Goal: Task Accomplishment & Management: Manage account settings

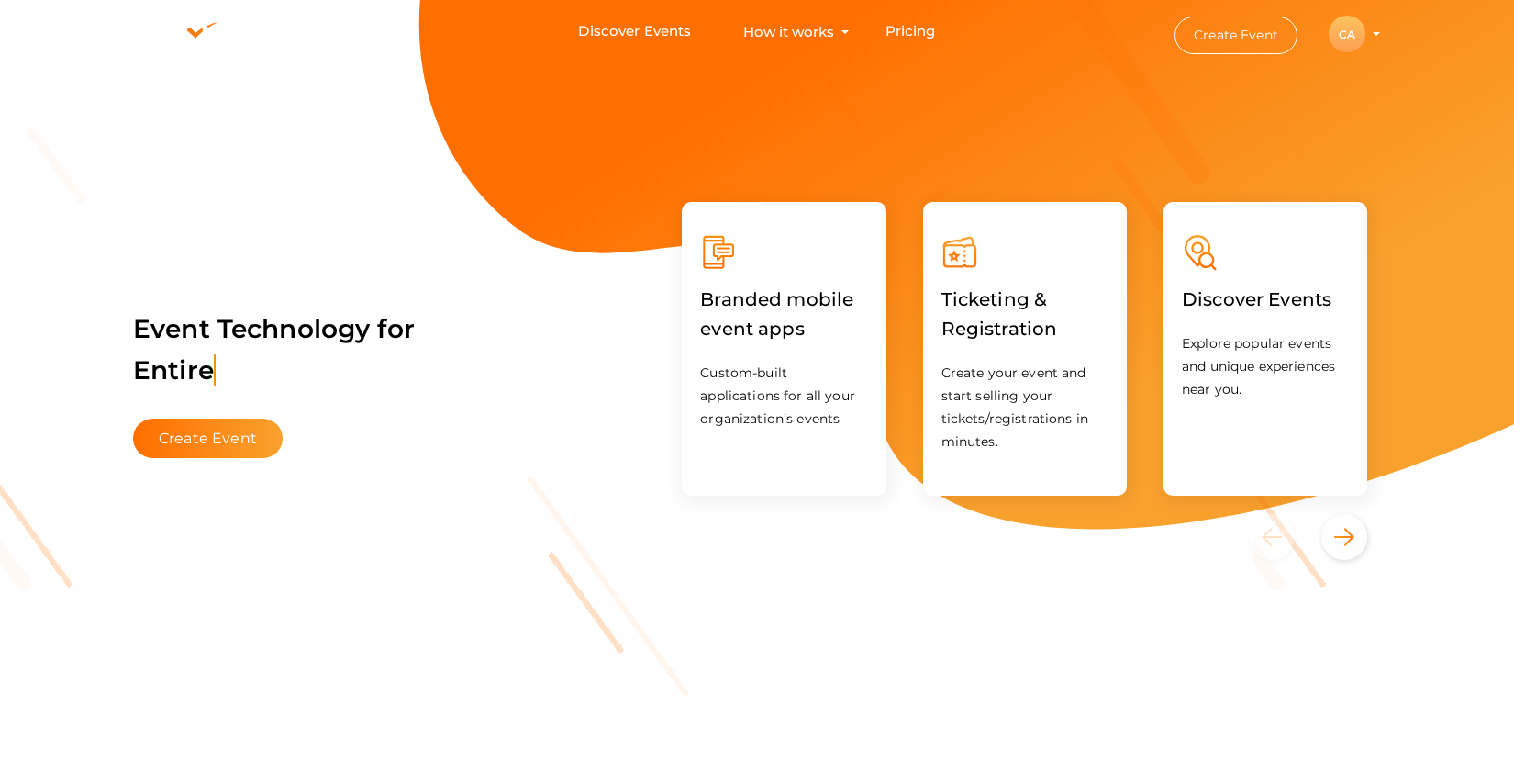
click at [1346, 32] on div "CA" at bounding box center [1346, 34] width 37 height 37
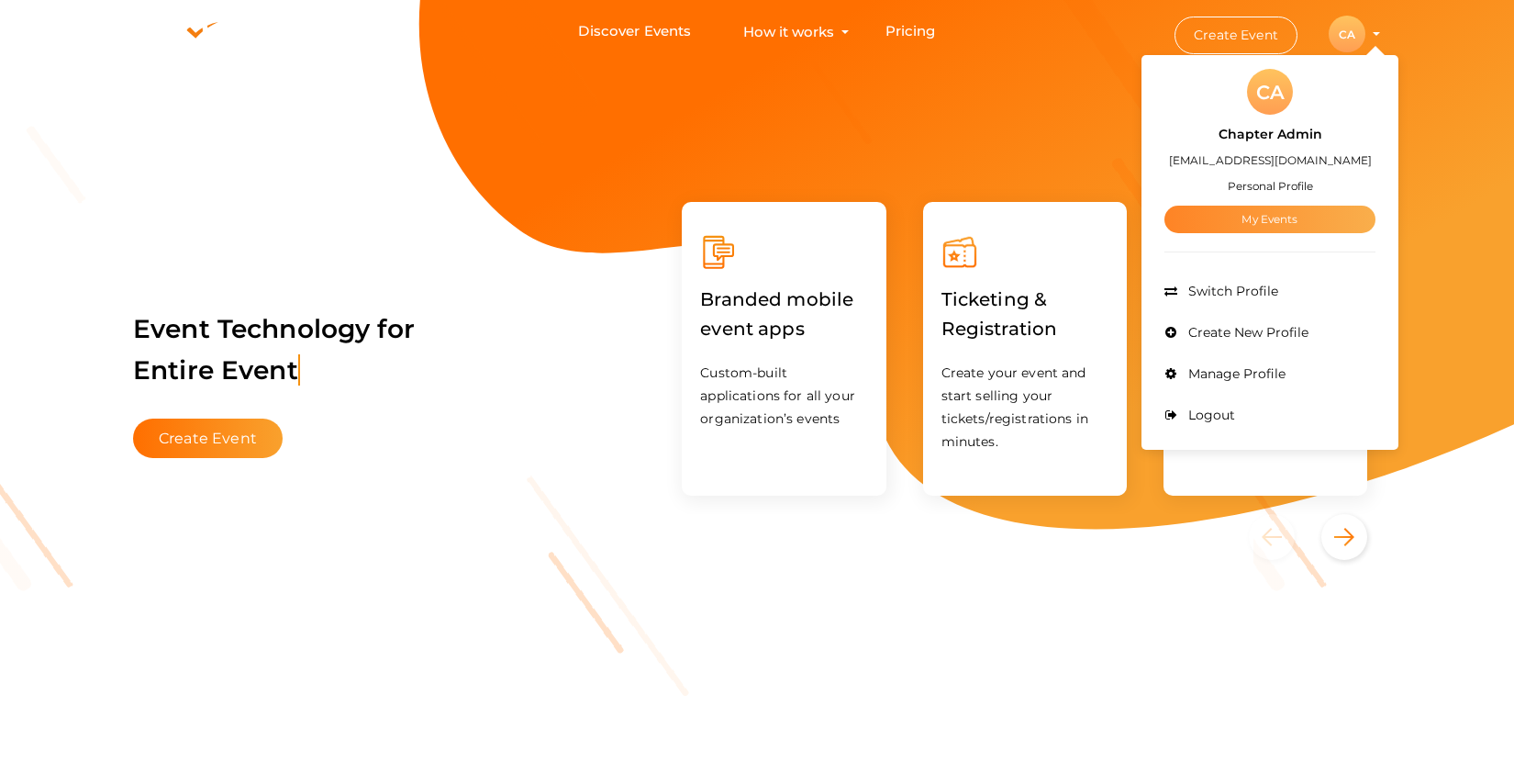
click at [1260, 218] on link "My Events" at bounding box center [1269, 218] width 211 height 27
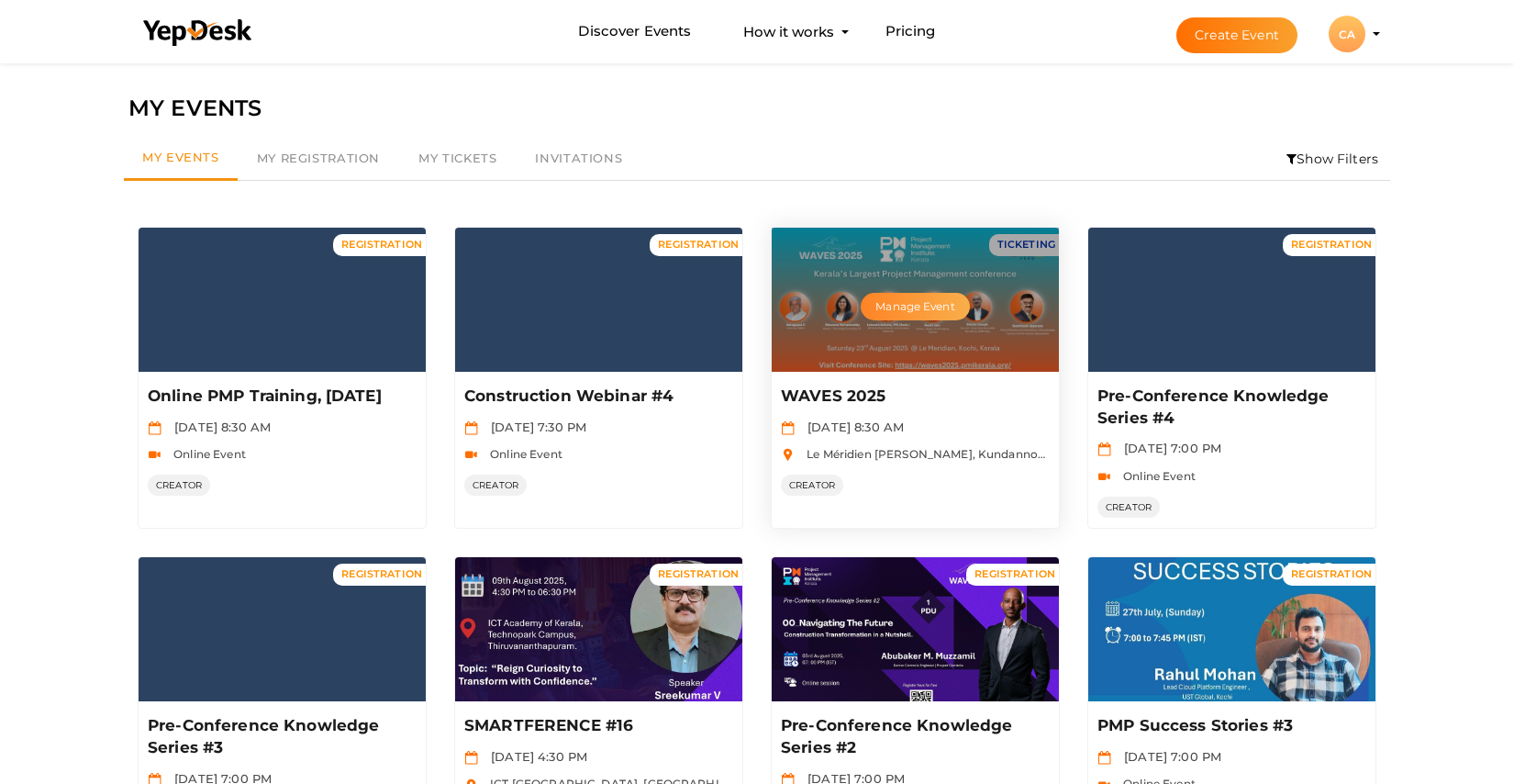
click at [913, 303] on button "Manage Event" at bounding box center [915, 305] width 109 height 27
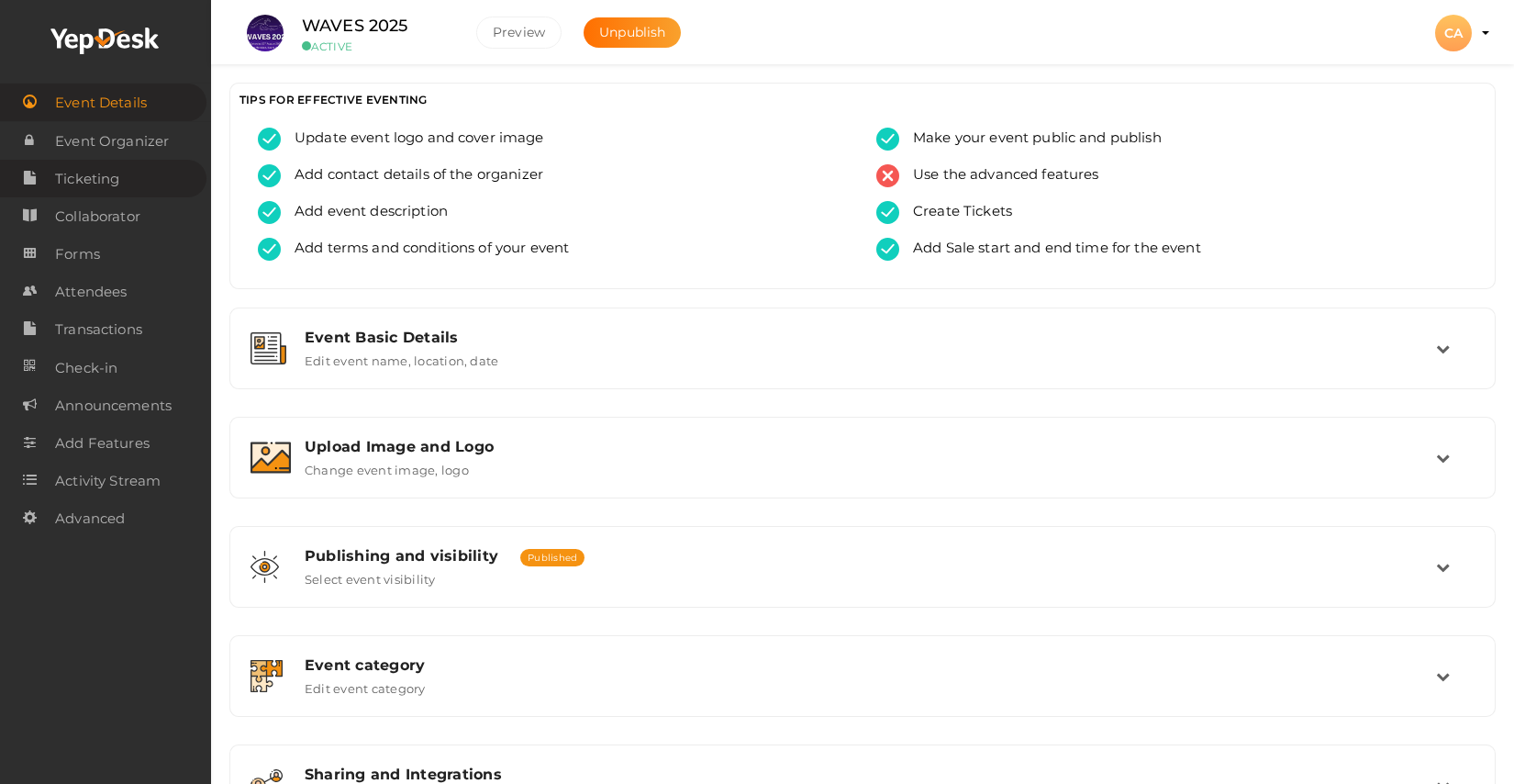
click at [99, 183] on span "Ticketing" at bounding box center [87, 178] width 65 height 37
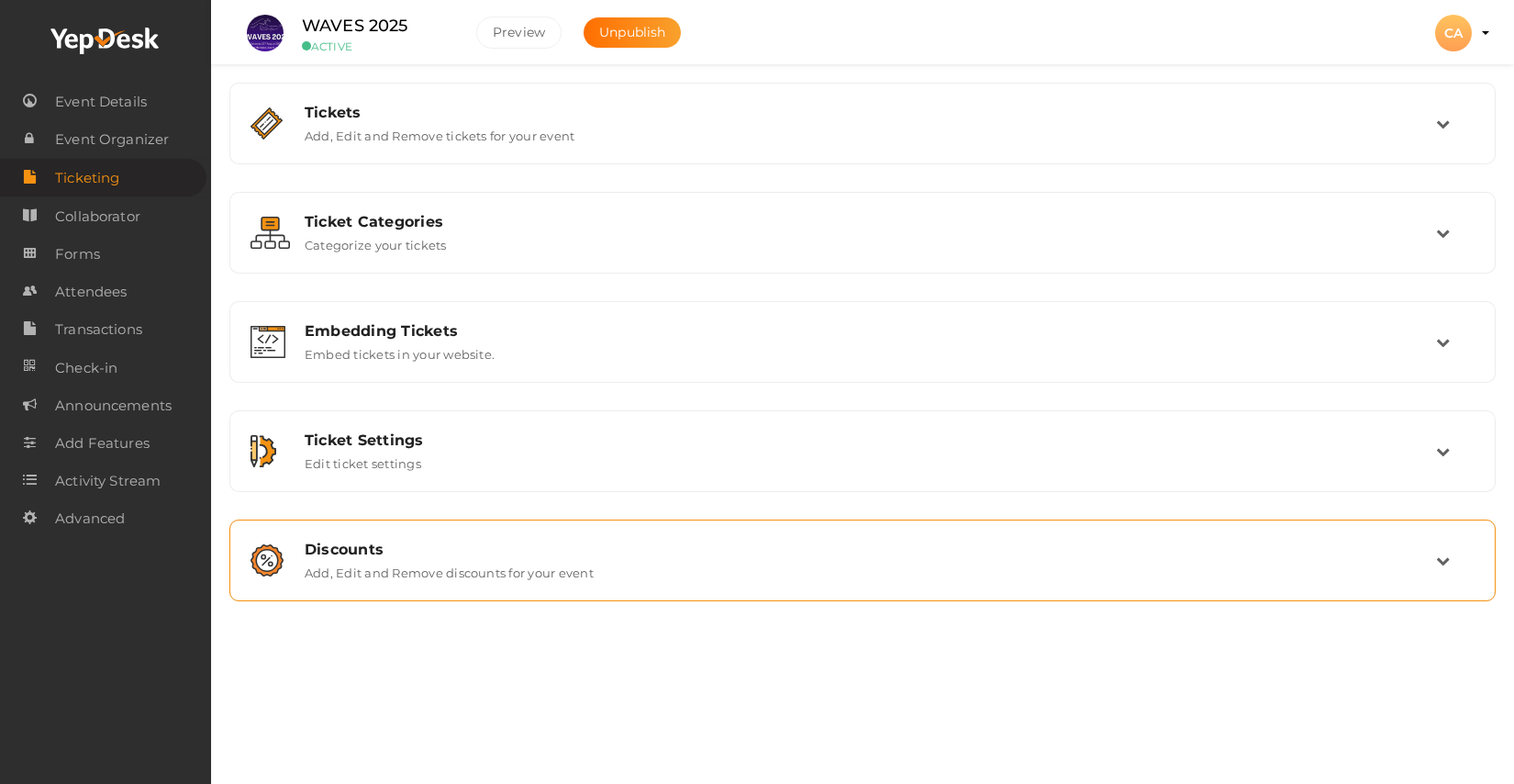
click at [636, 580] on div "Discounts Add, Edit and Remove discounts for your event" at bounding box center [863, 560] width 1246 height 62
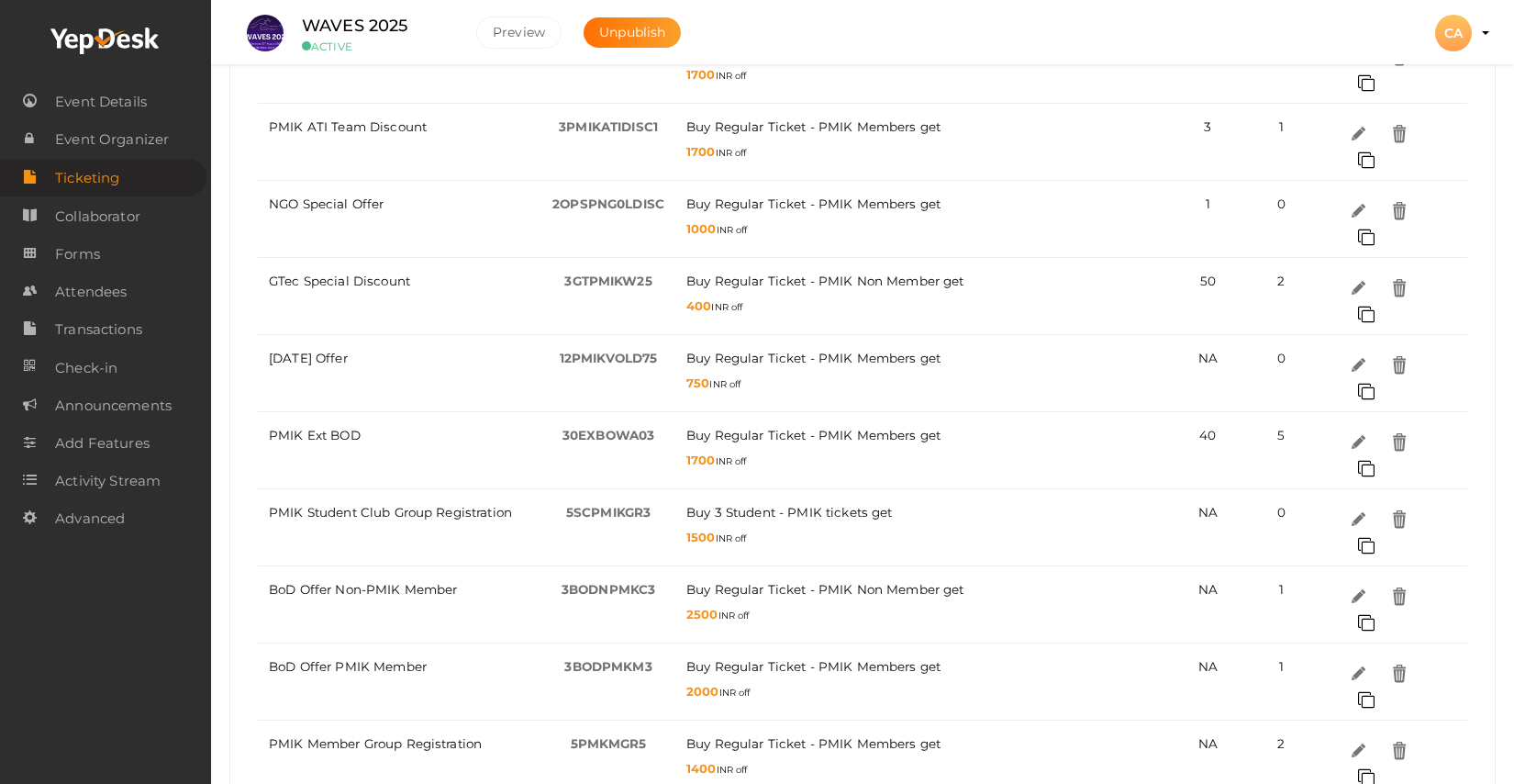
scroll to position [1060, 0]
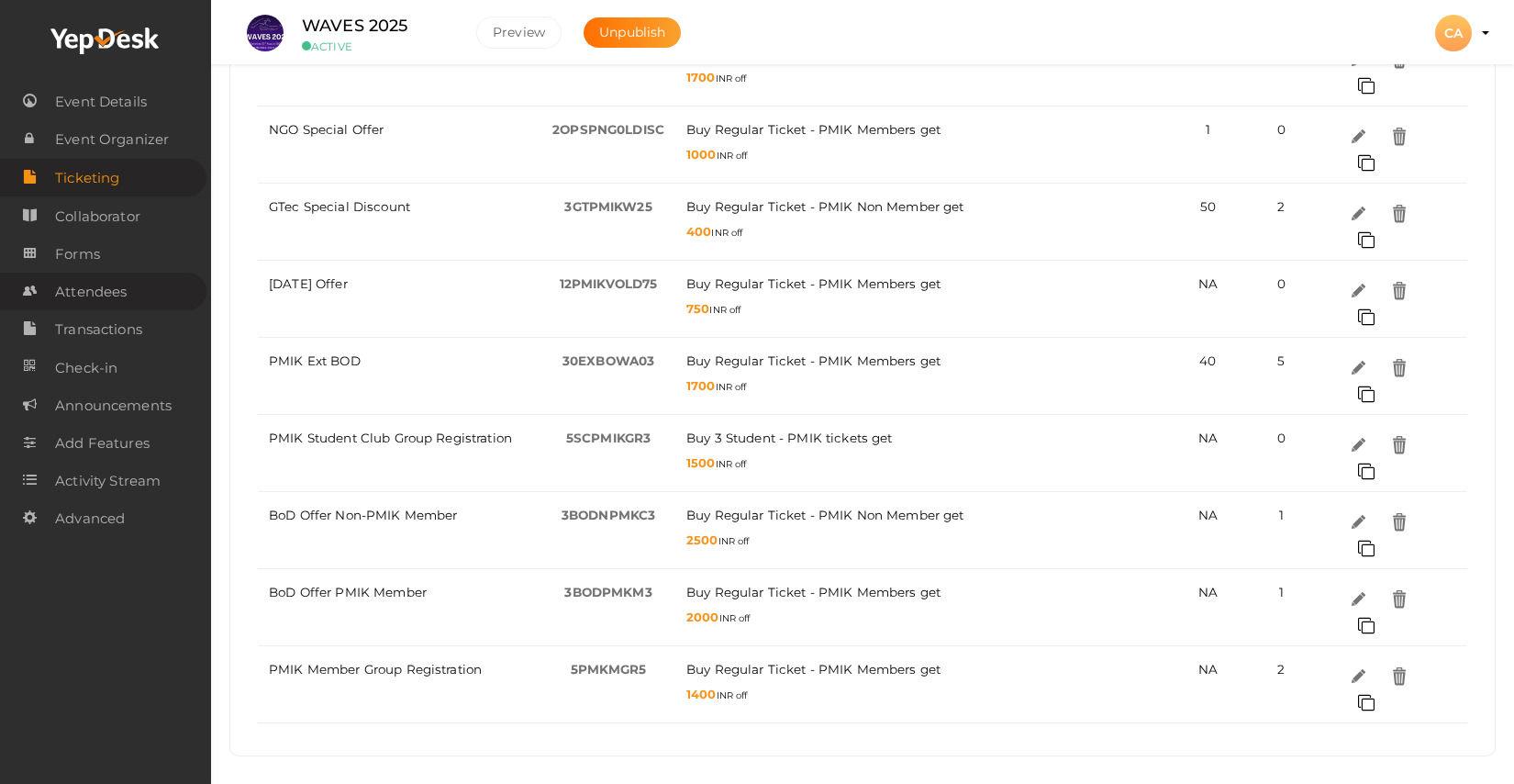
click at [110, 294] on span "Attendees" at bounding box center [91, 291] width 71 height 37
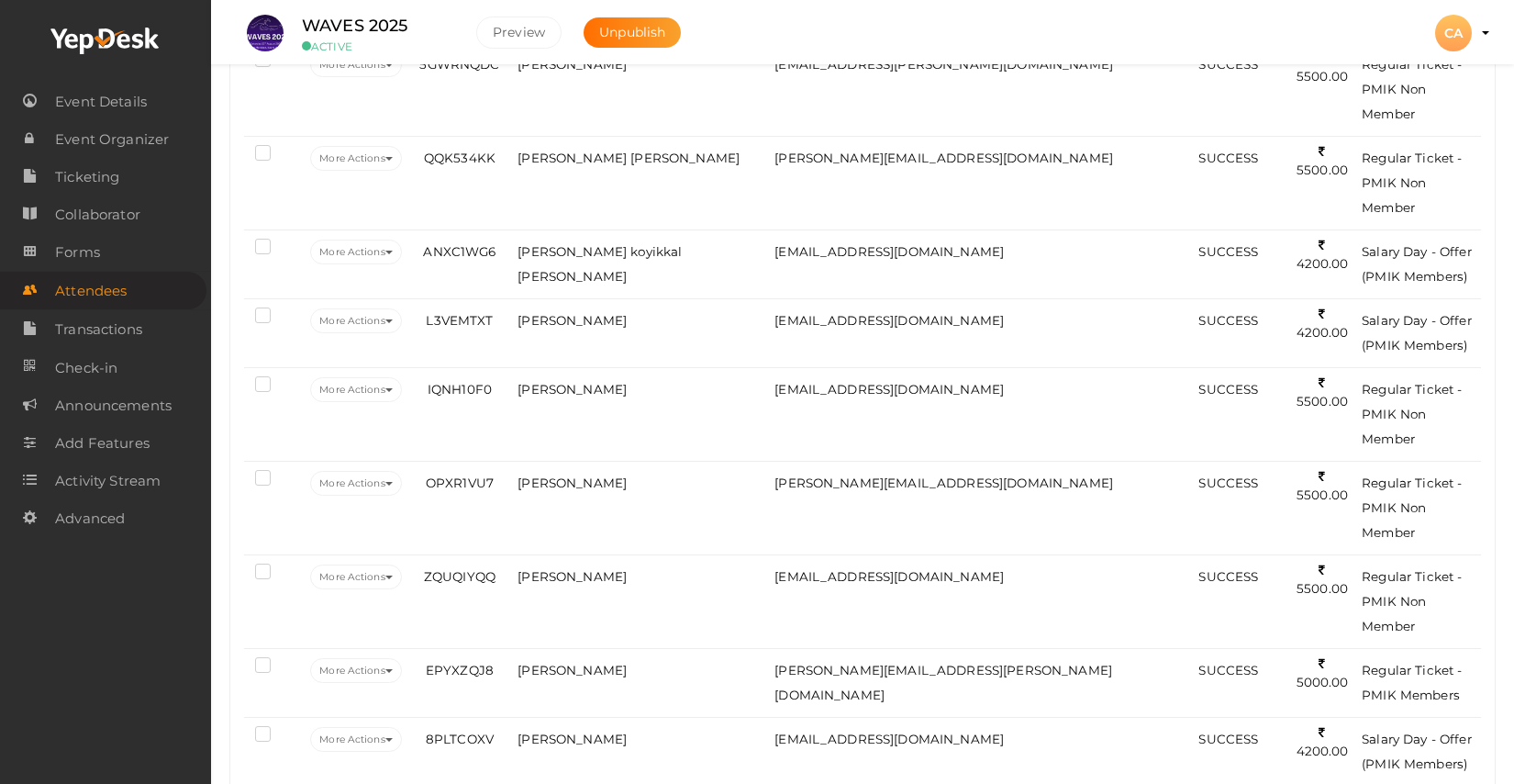
scroll to position [4027, 0]
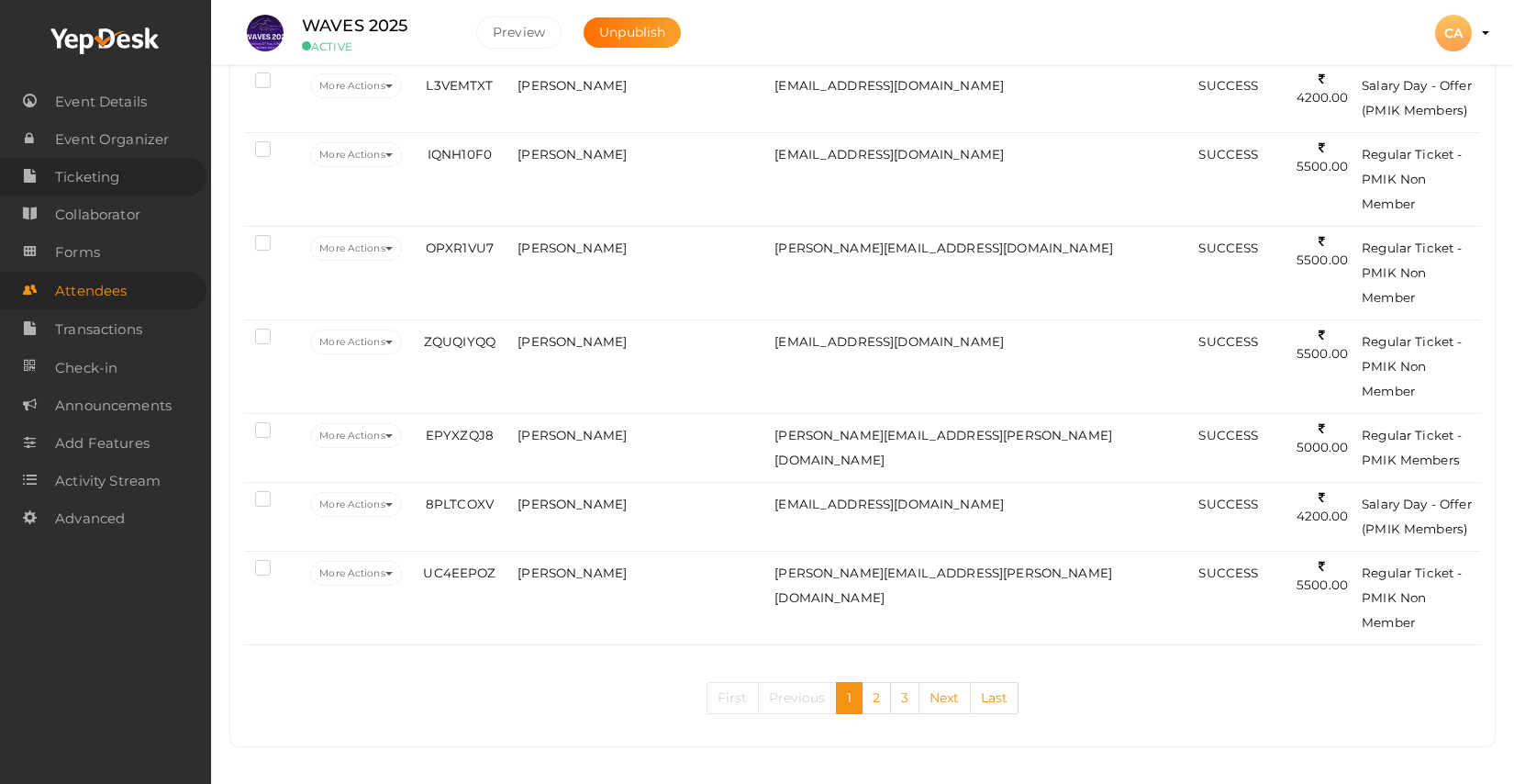
click at [90, 178] on span "Ticketing" at bounding box center [87, 176] width 65 height 37
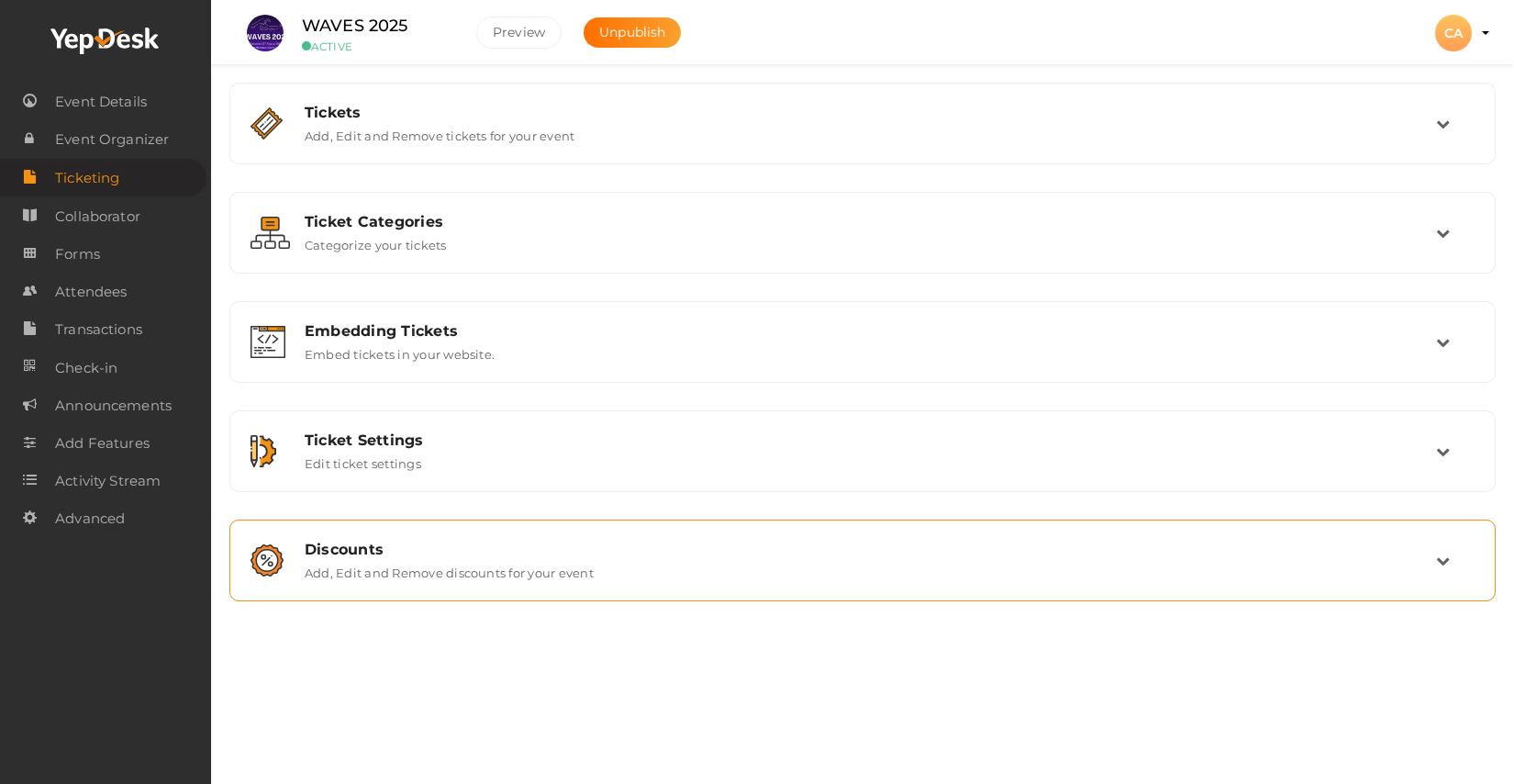
click at [562, 572] on label "Add, Edit and Remove discounts for your event" at bounding box center [449, 570] width 289 height 22
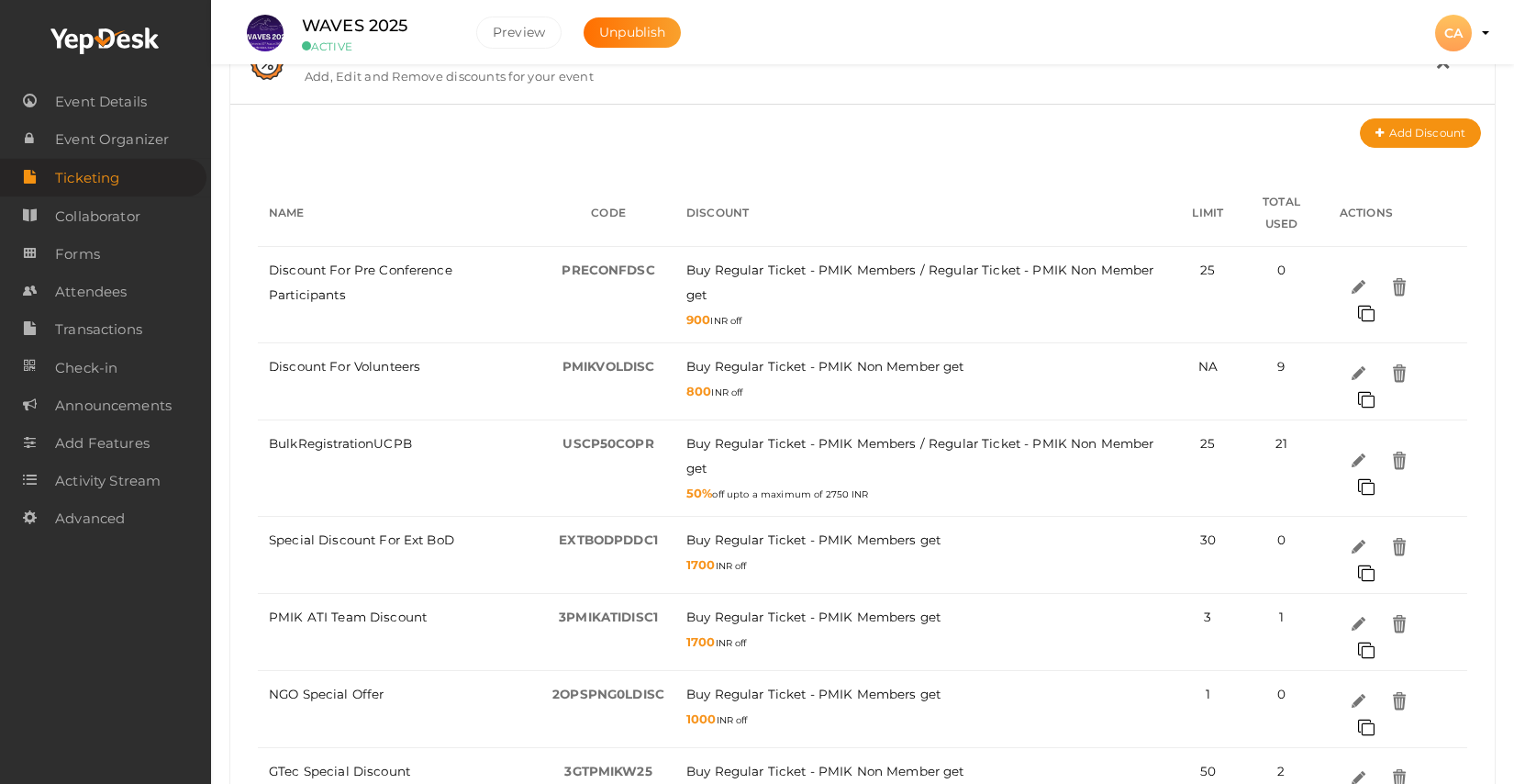
scroll to position [520, 0]
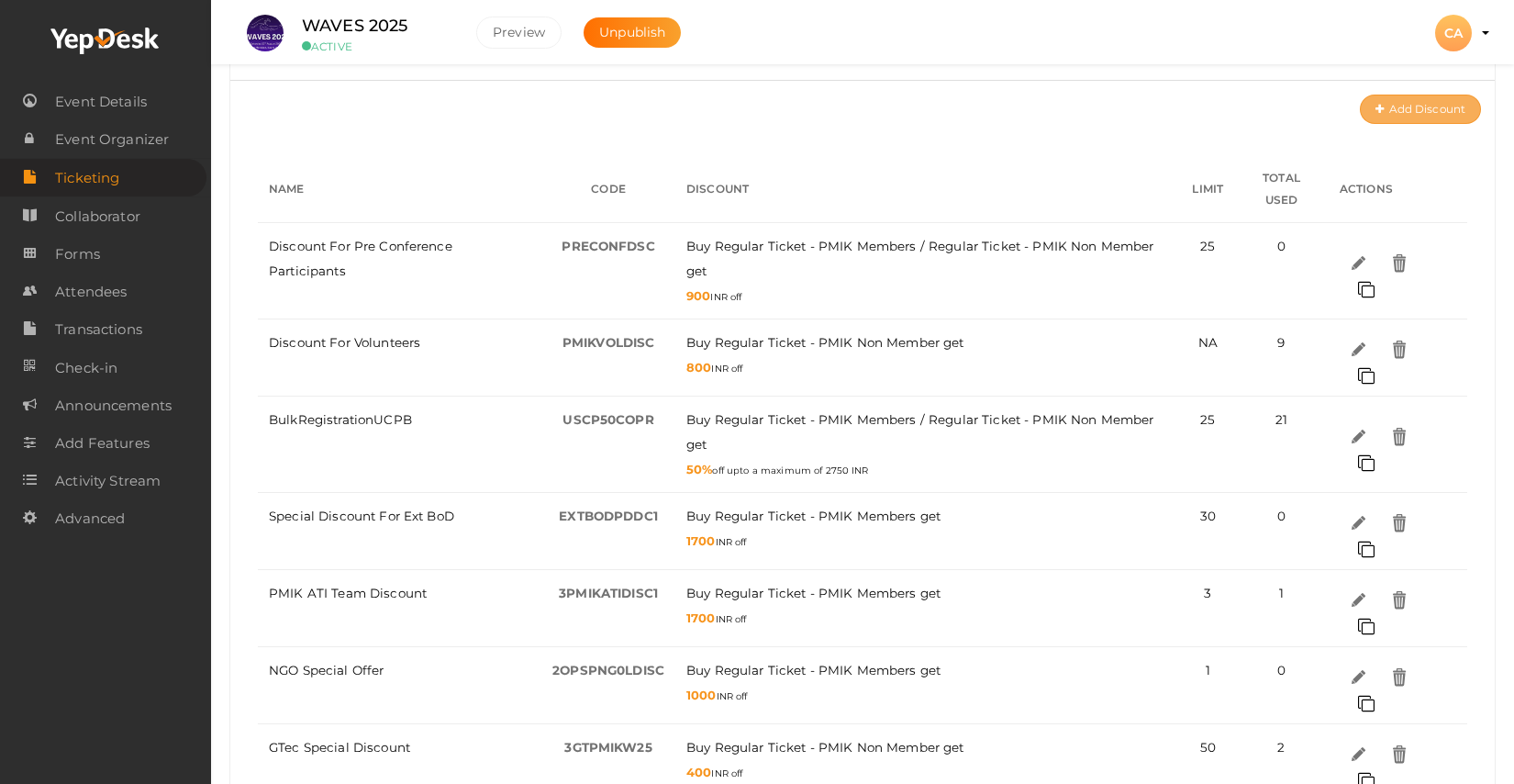
click at [1401, 113] on button "Add Discount" at bounding box center [1420, 109] width 121 height 29
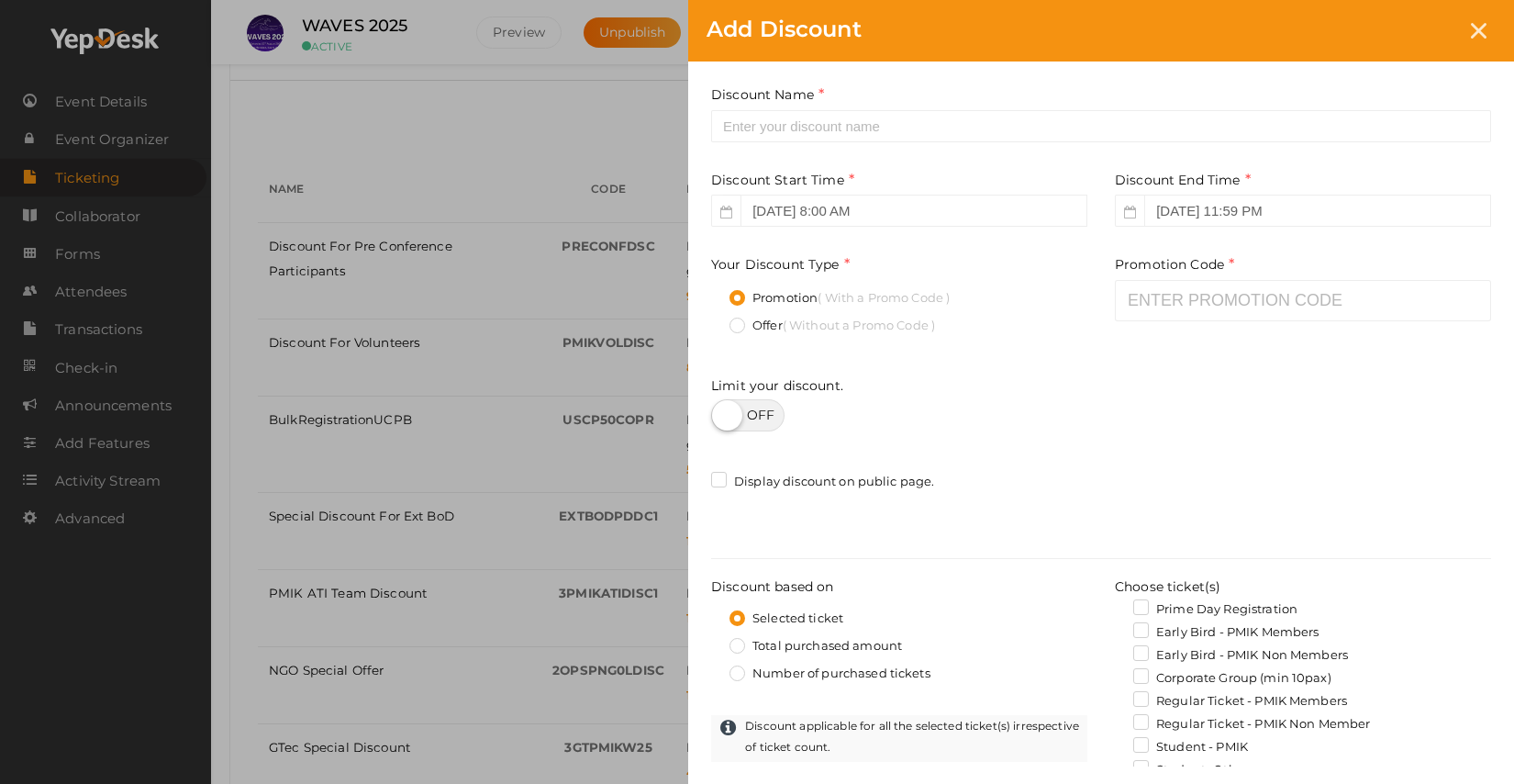
click at [772, 418] on label at bounding box center [748, 415] width 73 height 32
click at [723, 415] on input "checkbox" at bounding box center [717, 408] width 12 height 12
checkbox input "true"
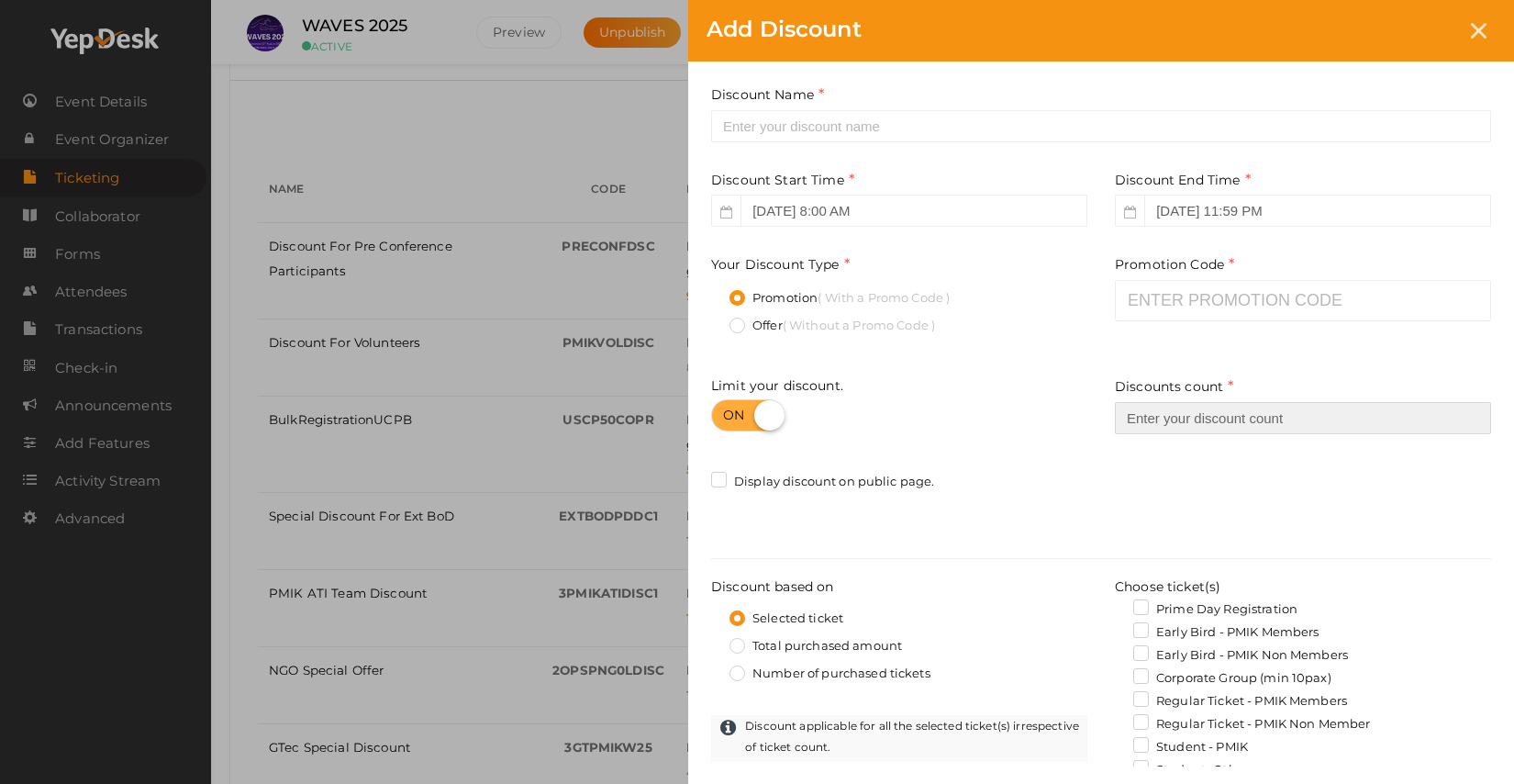
click at [1170, 421] on input "number" at bounding box center [1303, 418] width 377 height 32
type input "5"
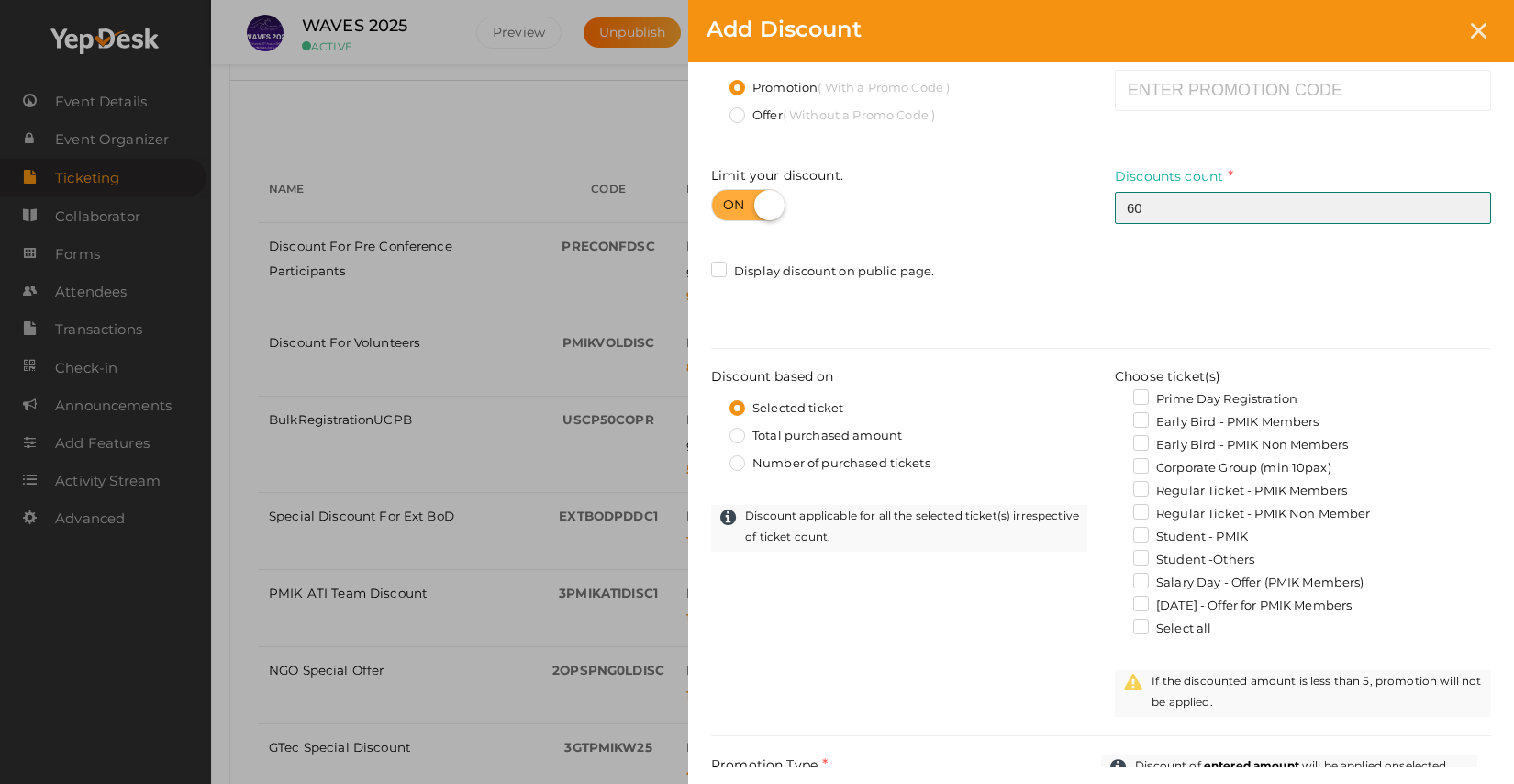
scroll to position [208, 0]
type input "60"
click at [1298, 517] on label "Regular Ticket - PMIK Non Member" at bounding box center [1252, 516] width 237 height 19
click at [1115, 510] on input "Regular Ticket - PMIK Non Member" at bounding box center [1115, 510] width 0 height 0
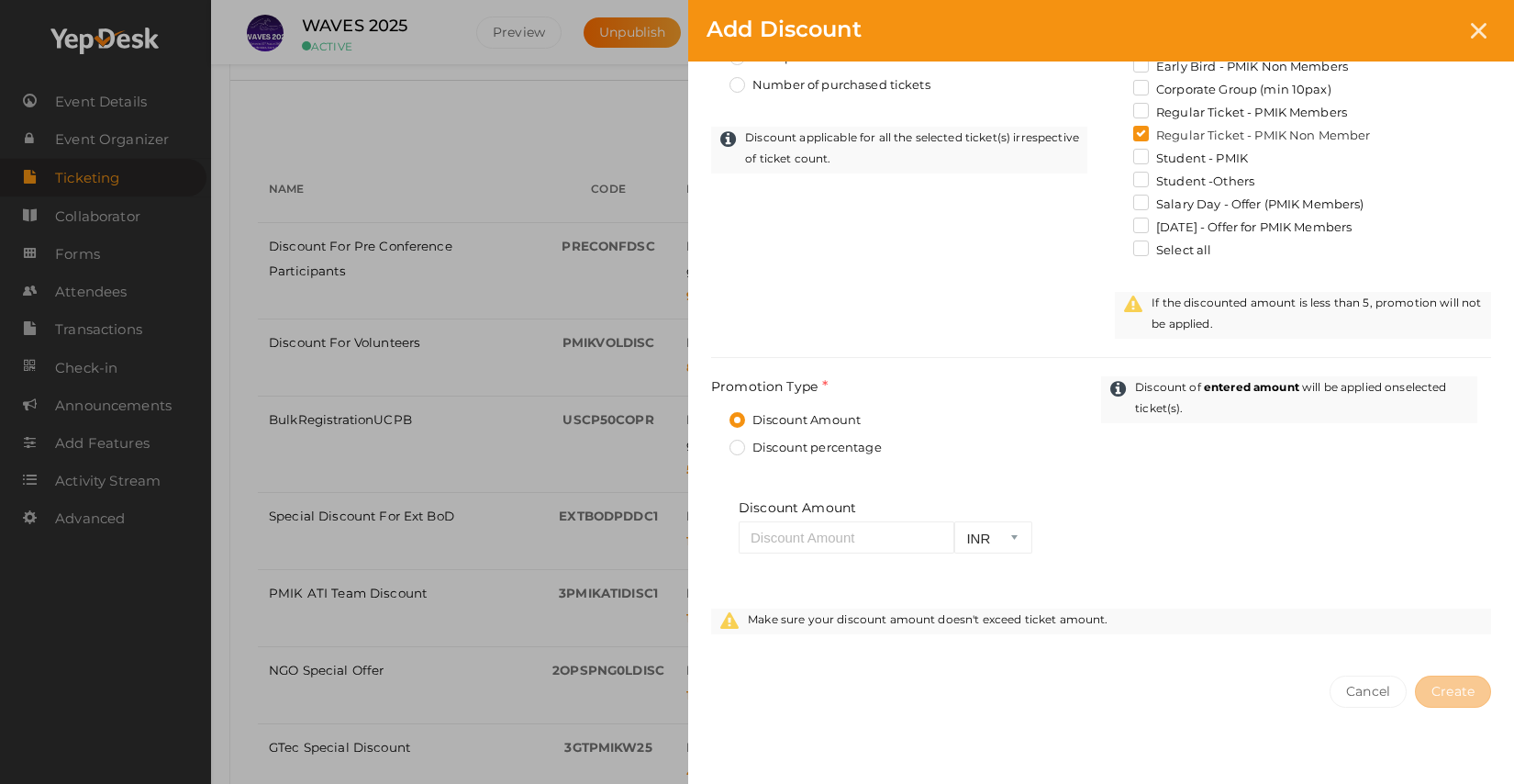
scroll to position [620, 0]
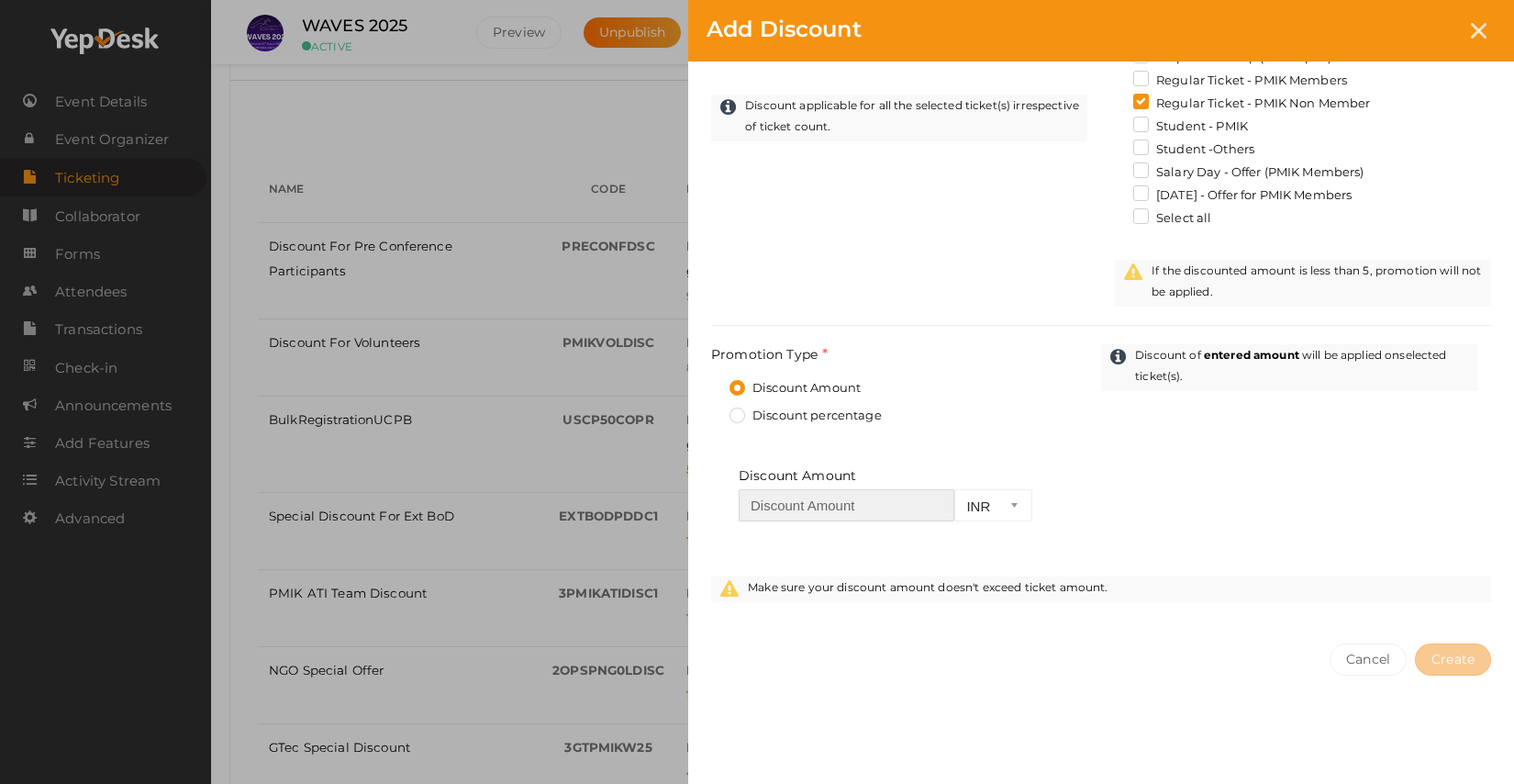
click at [824, 511] on input "number" at bounding box center [847, 505] width 215 height 32
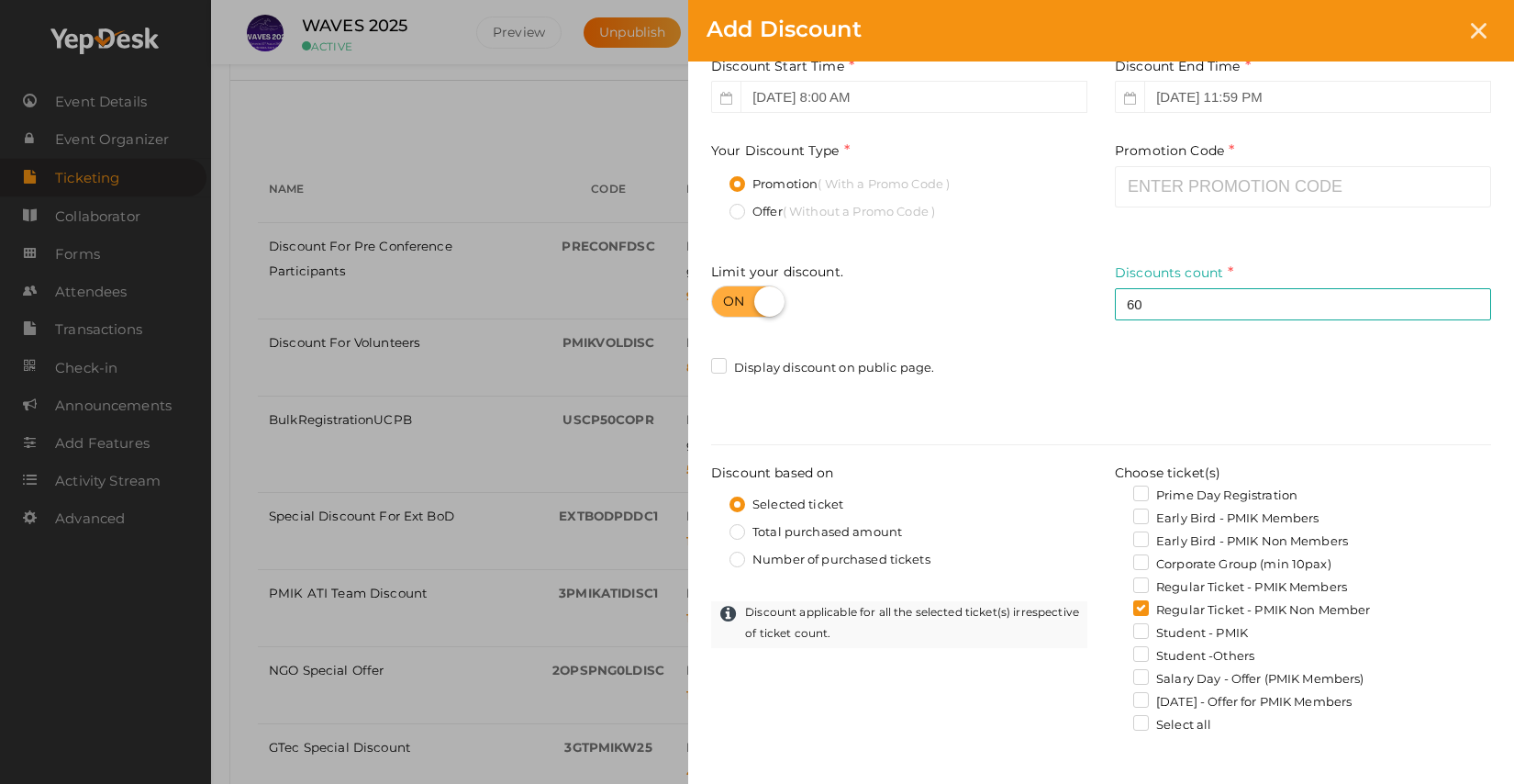
scroll to position [0, 0]
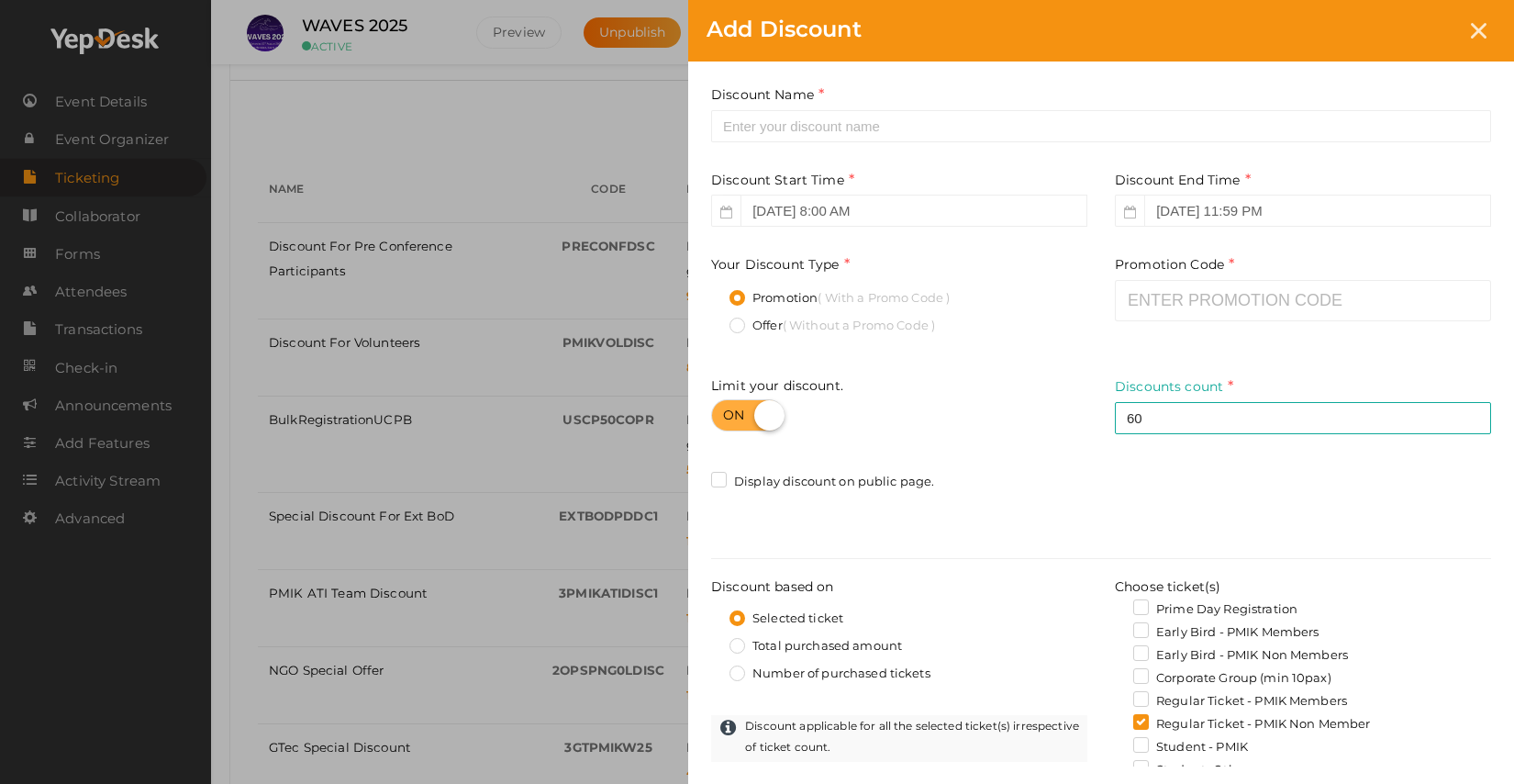
type input "1900"
click at [1215, 303] on input "text" at bounding box center [1303, 301] width 377 height 41
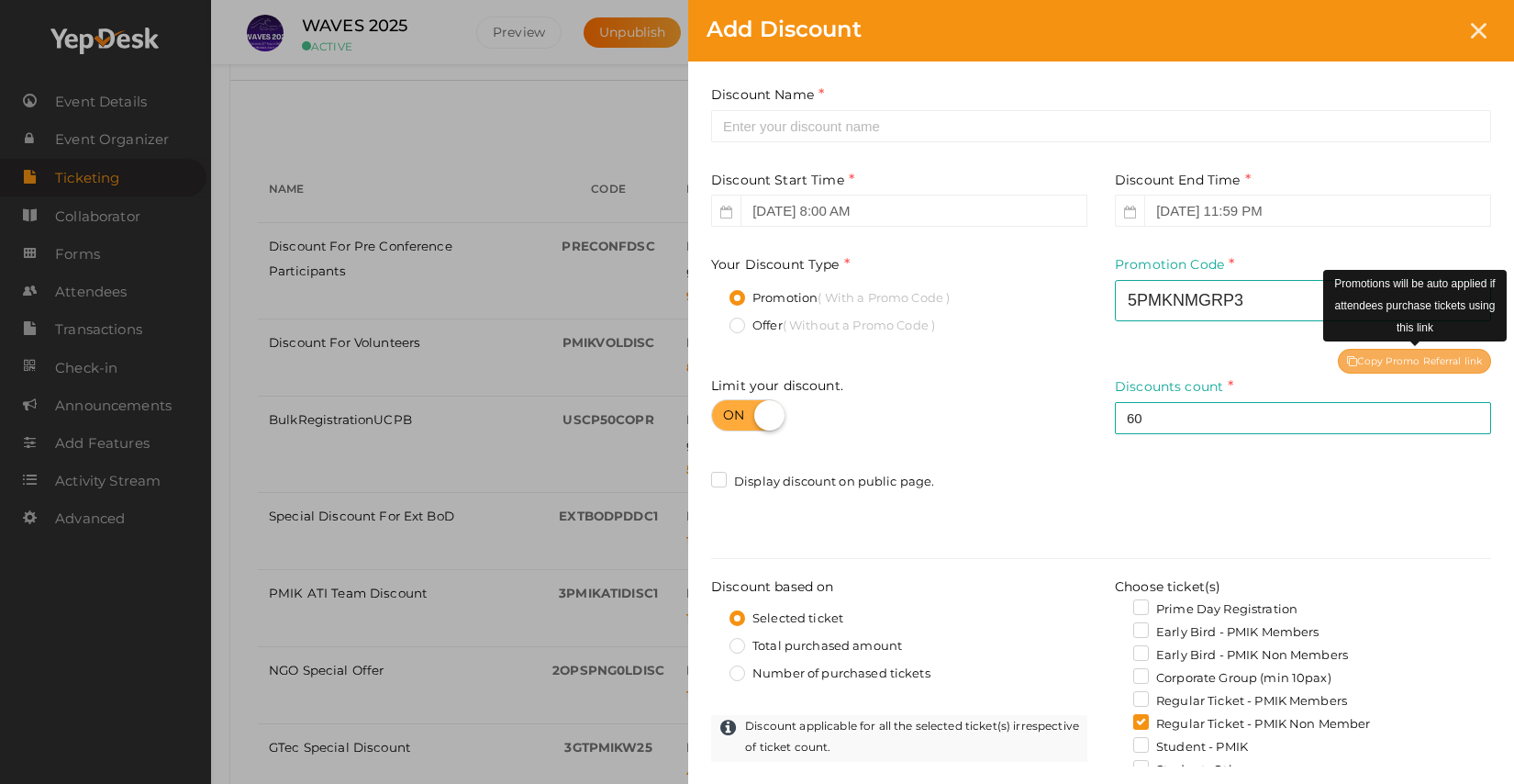
click at [1390, 362] on div "Copy Promo Referral link" at bounding box center [1415, 361] width 154 height 24
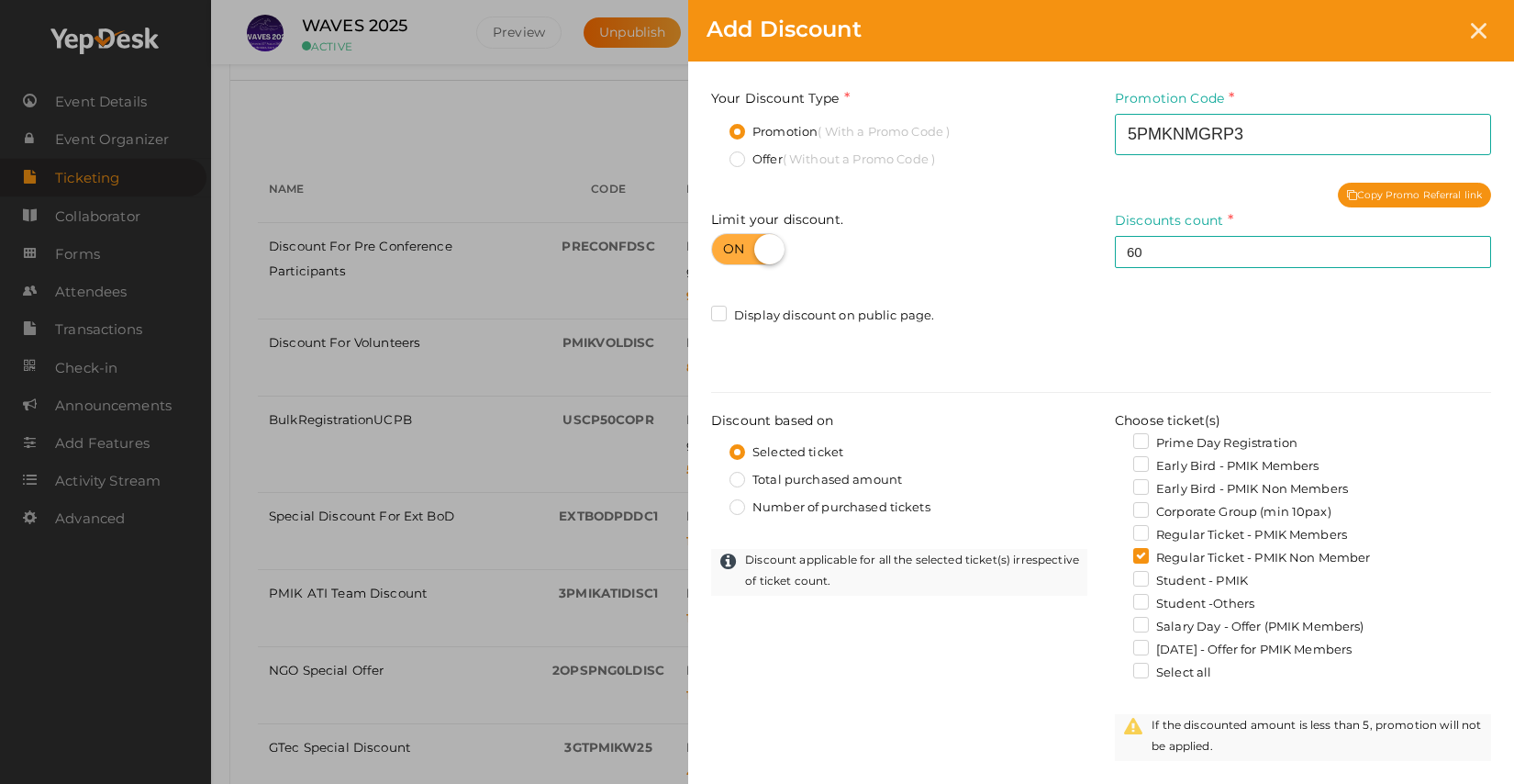
scroll to position [161, 0]
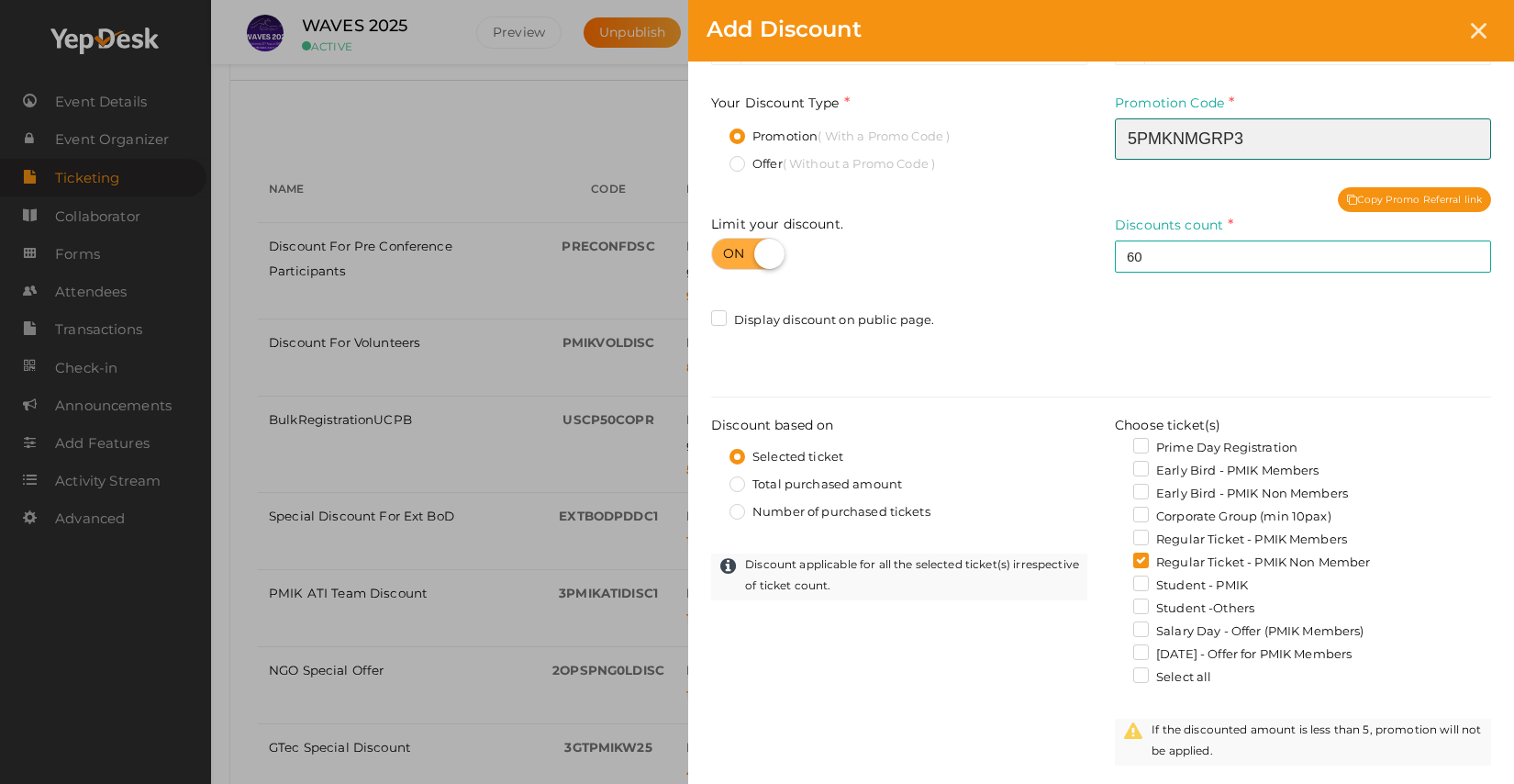
click at [1282, 129] on input "5PMKNMGRP3" at bounding box center [1303, 139] width 377 height 41
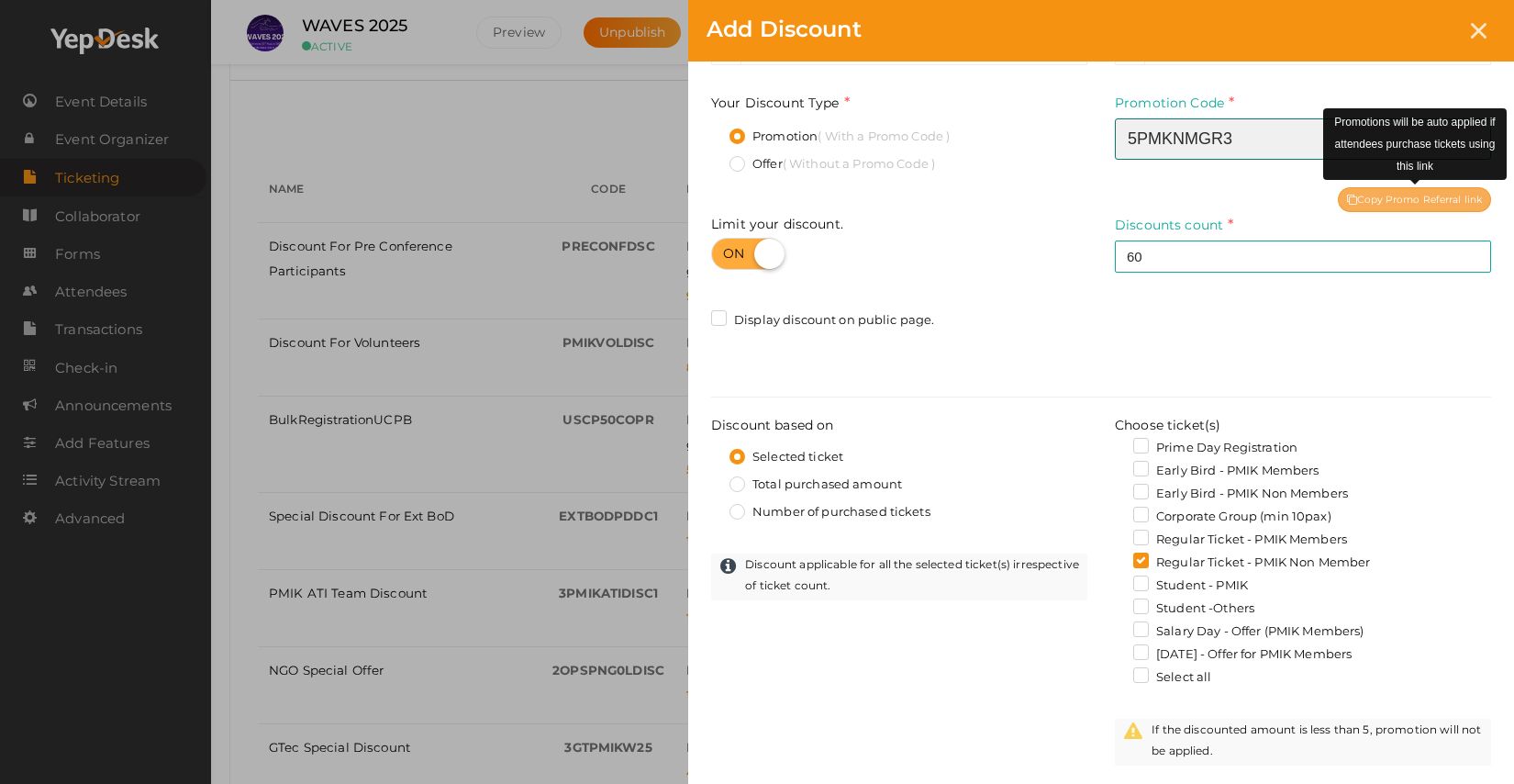
type input "5PMKNMGr3"
click at [1403, 206] on div "Copy Promo Referral link" at bounding box center [1415, 200] width 154 height 24
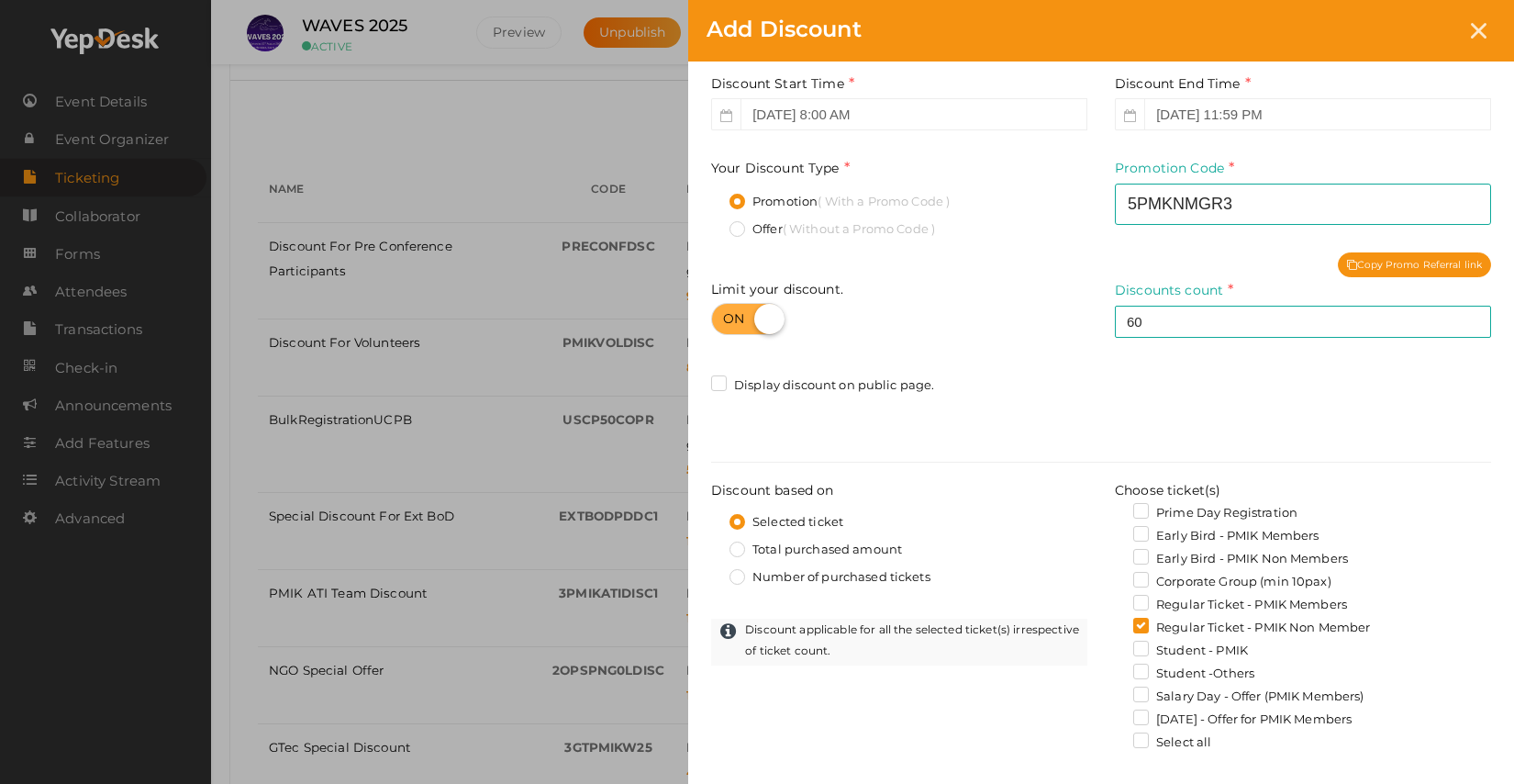
scroll to position [96, 0]
click at [731, 318] on label at bounding box center [748, 319] width 73 height 32
click at [723, 318] on input "checkbox" at bounding box center [717, 313] width 12 height 12
checkbox input "false"
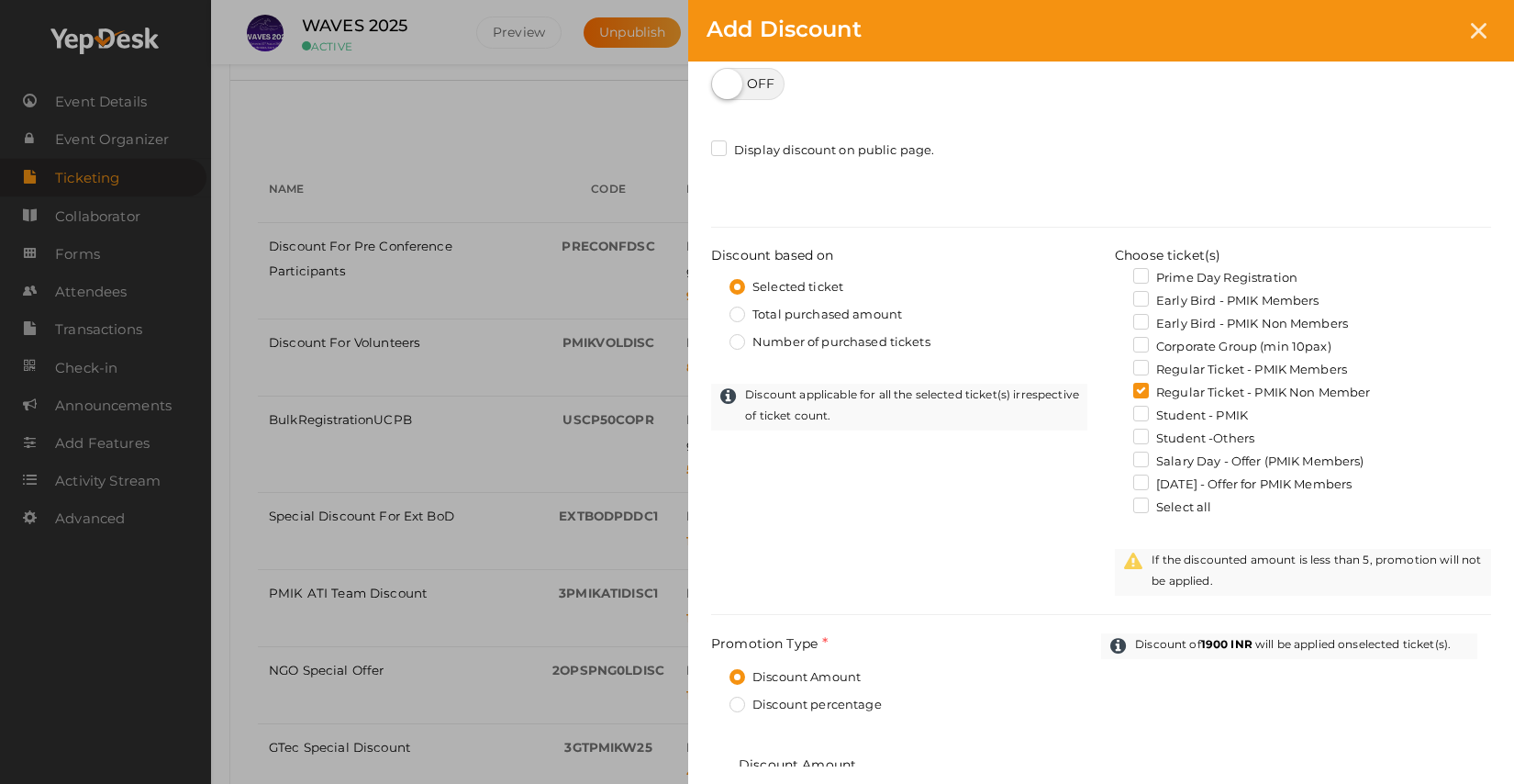
scroll to position [0, 0]
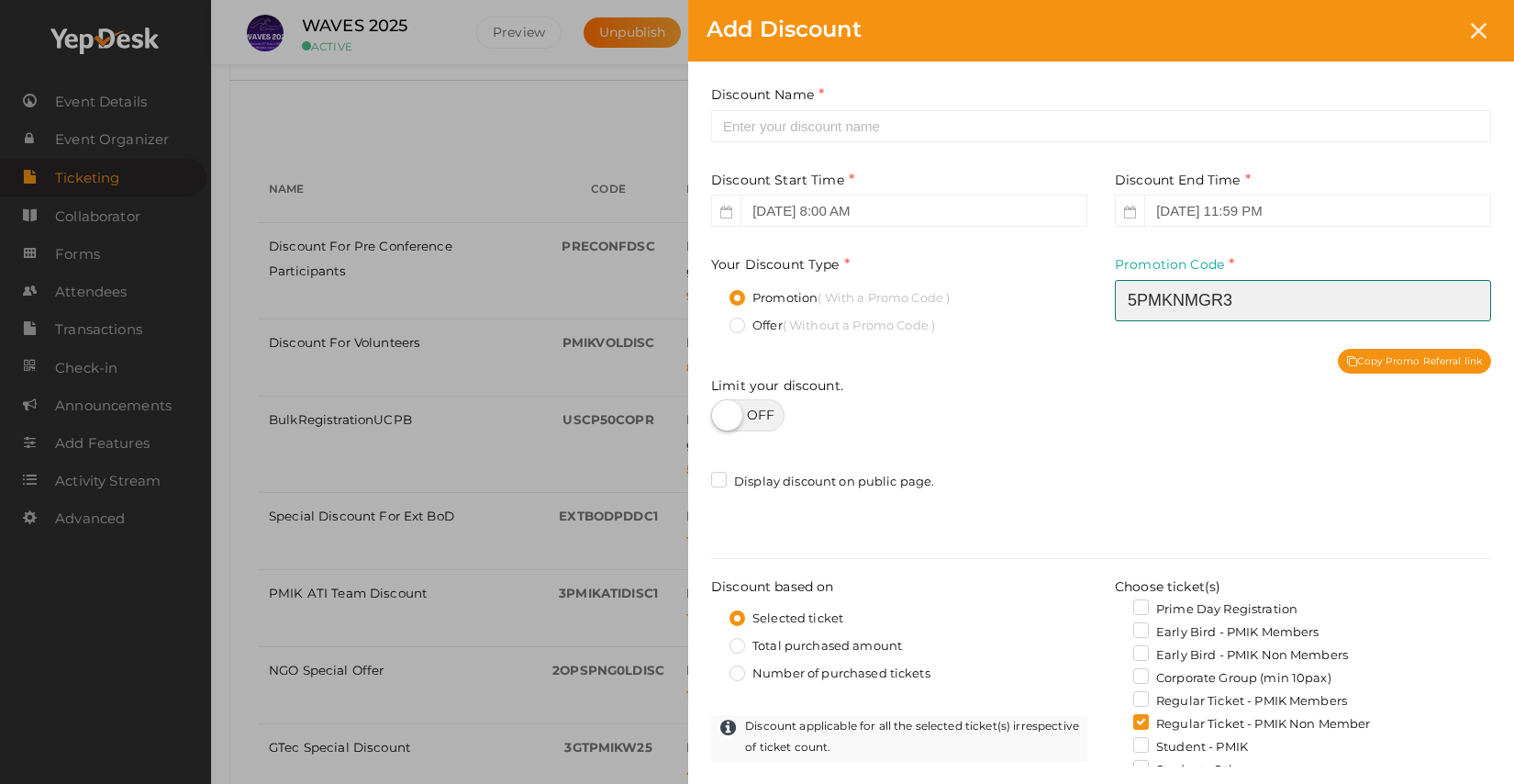
click at [1241, 303] on input "5PMKNMGr3" at bounding box center [1303, 301] width 377 height 41
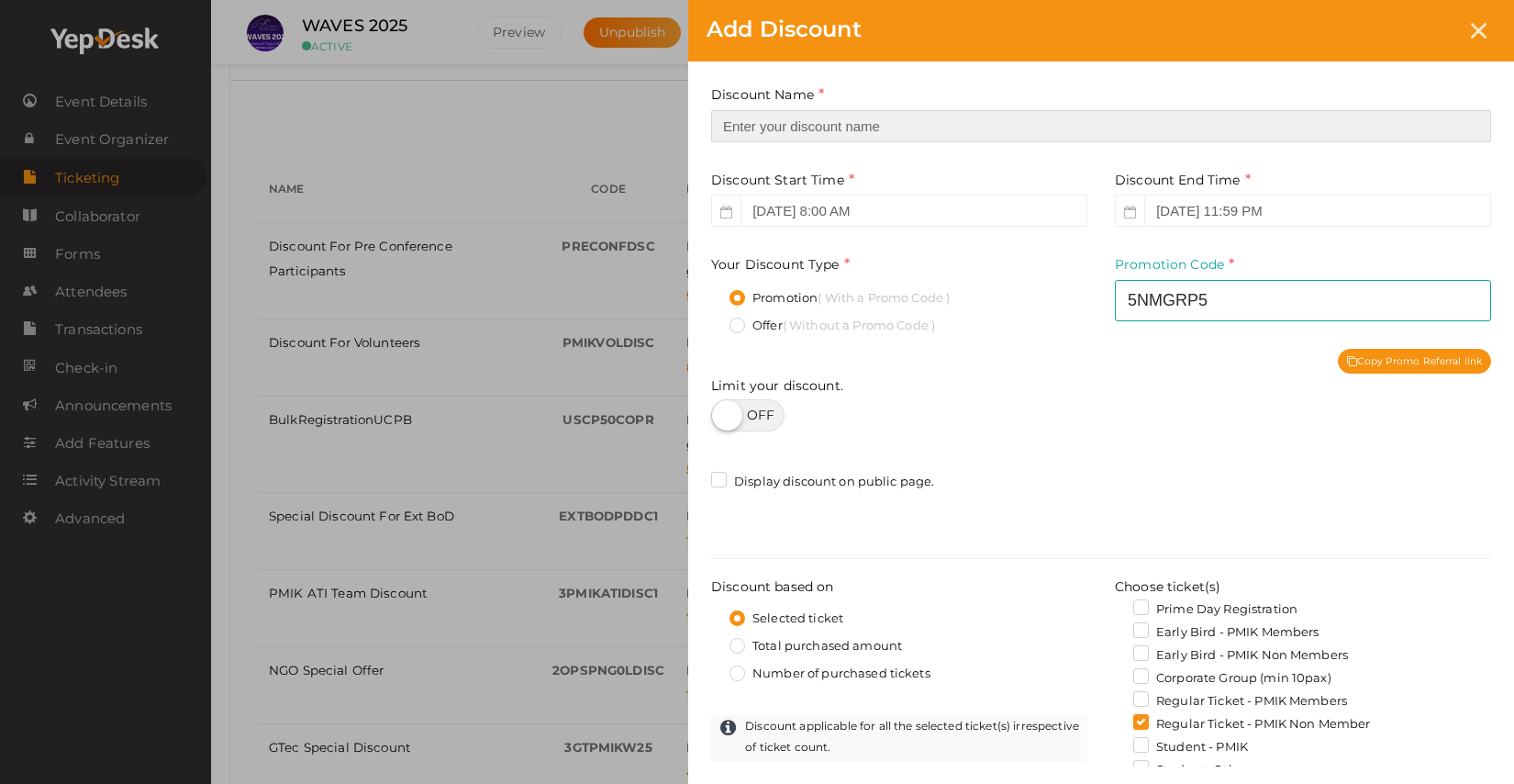
click at [916, 112] on input "text" at bounding box center [1101, 126] width 780 height 32
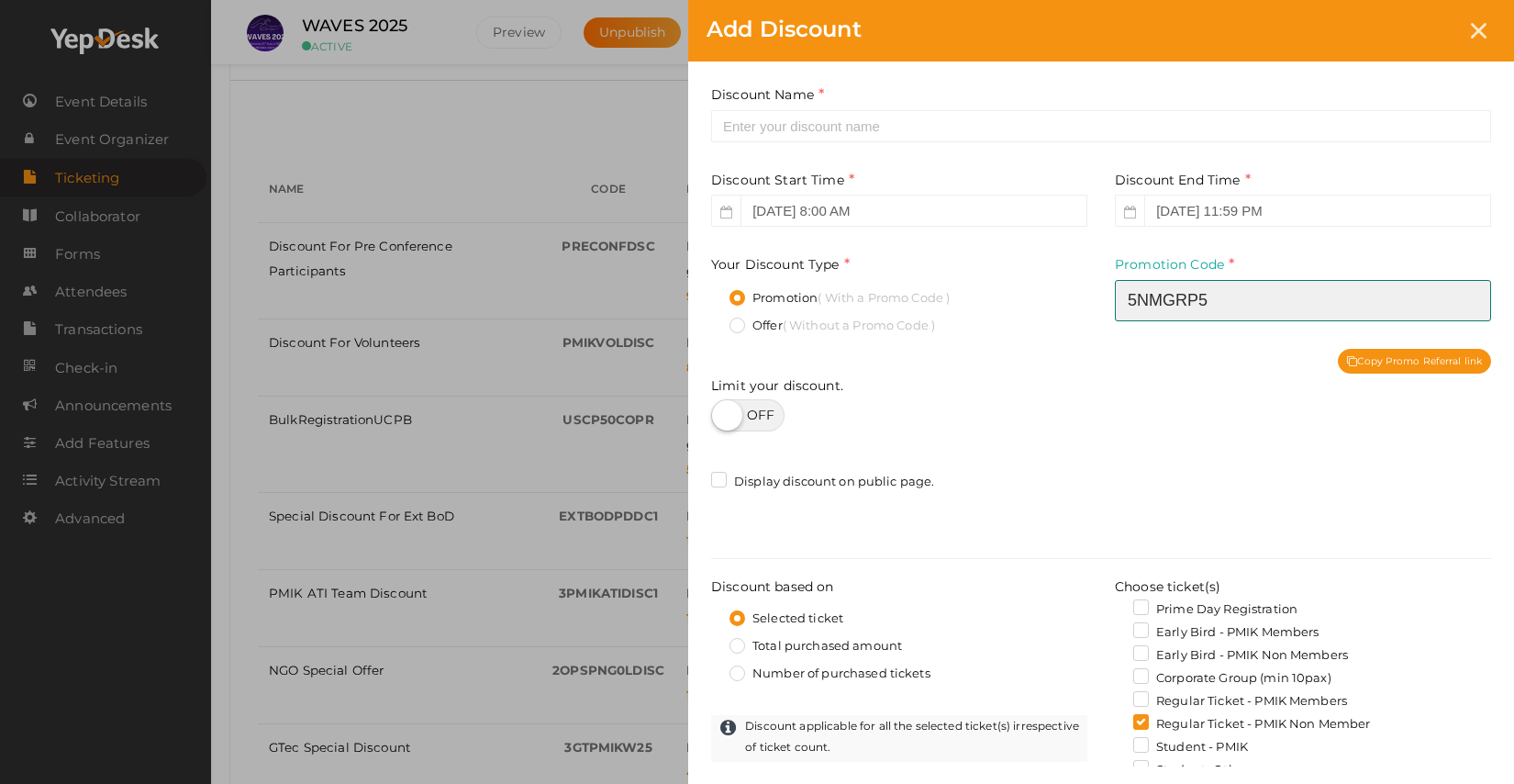
click at [1199, 297] on input "5NMGRP5" at bounding box center [1303, 301] width 377 height 41
type input "5NMGRPPMK5"
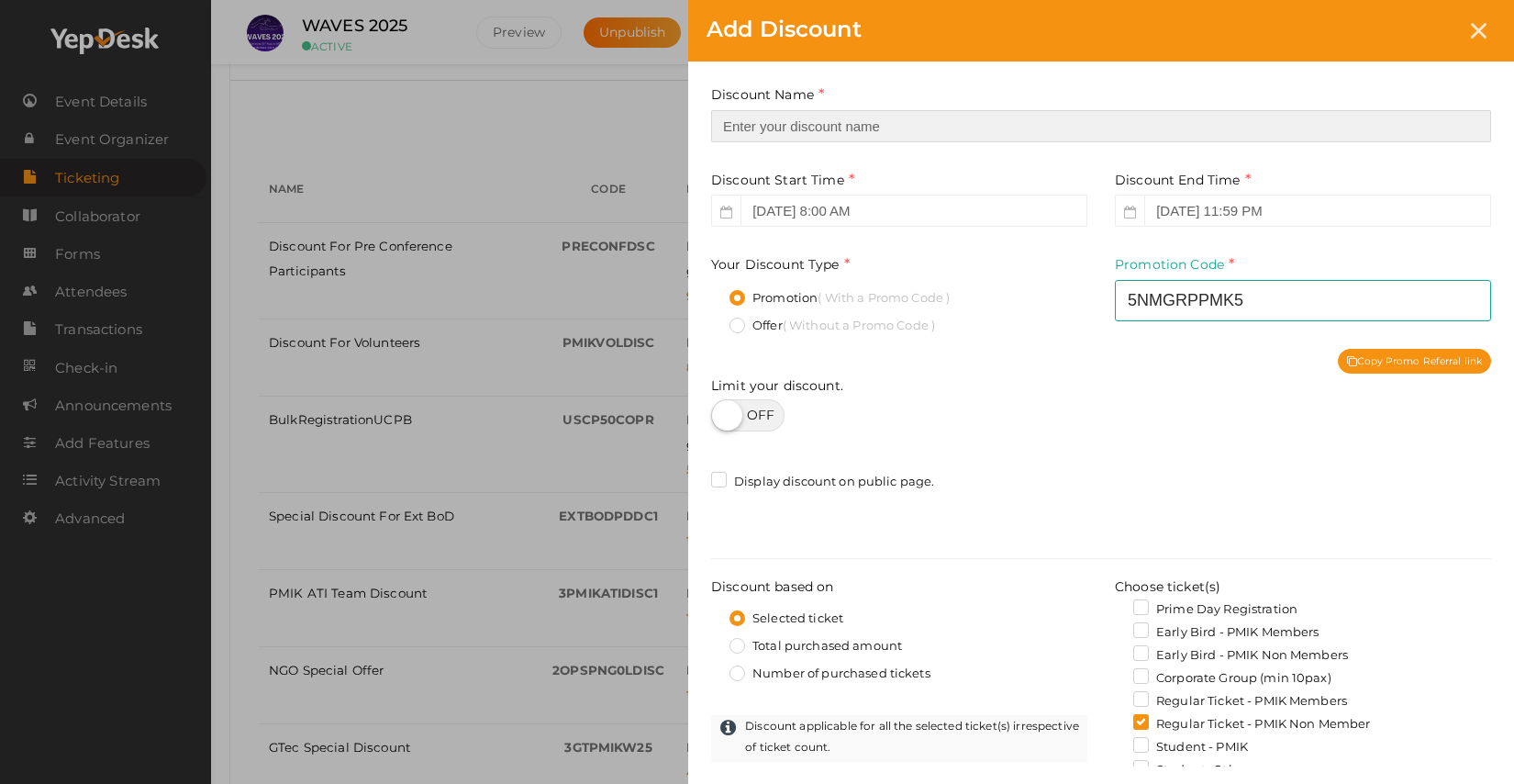
click at [768, 129] on input "text" at bounding box center [1101, 126] width 780 height 32
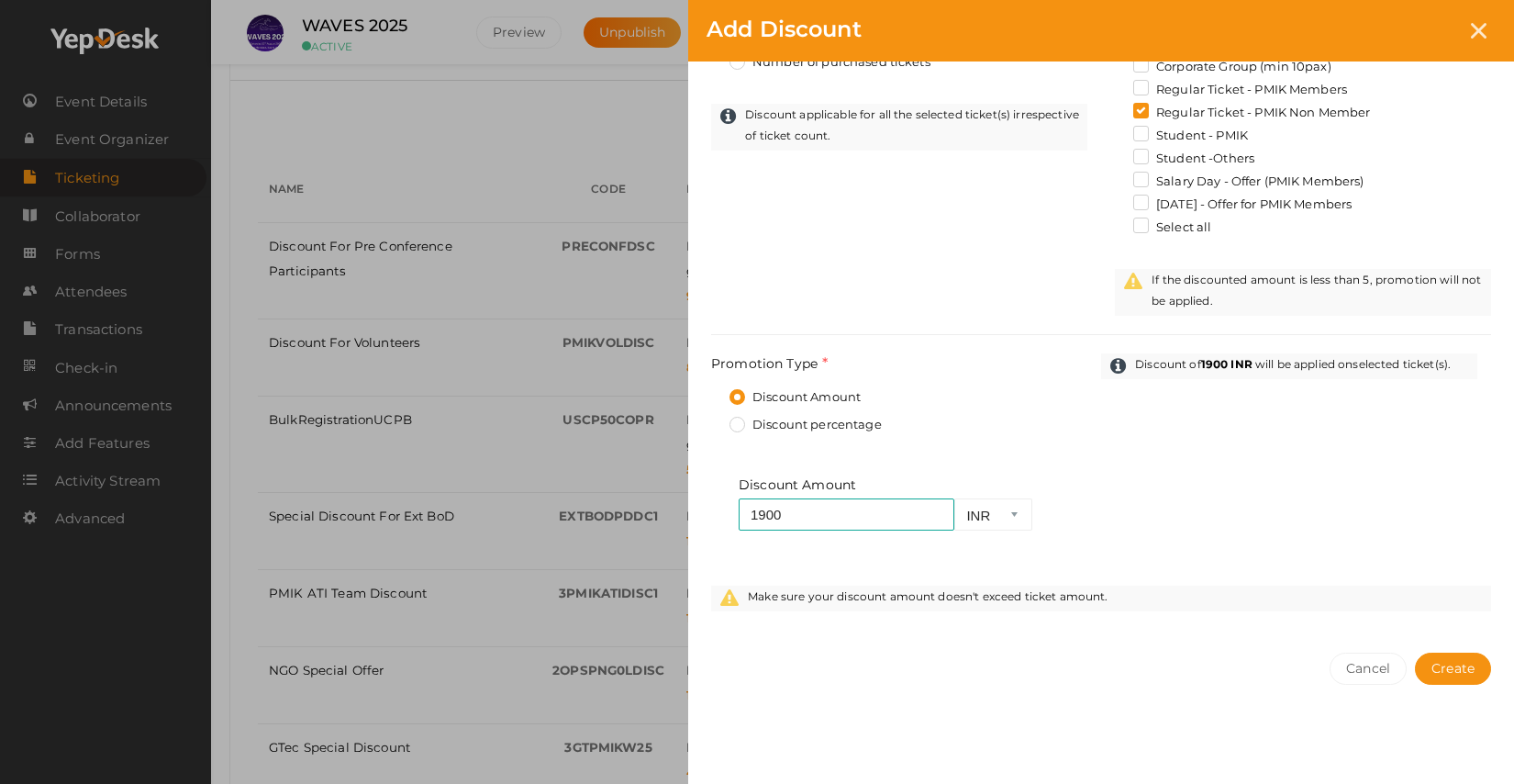
scroll to position [620, 0]
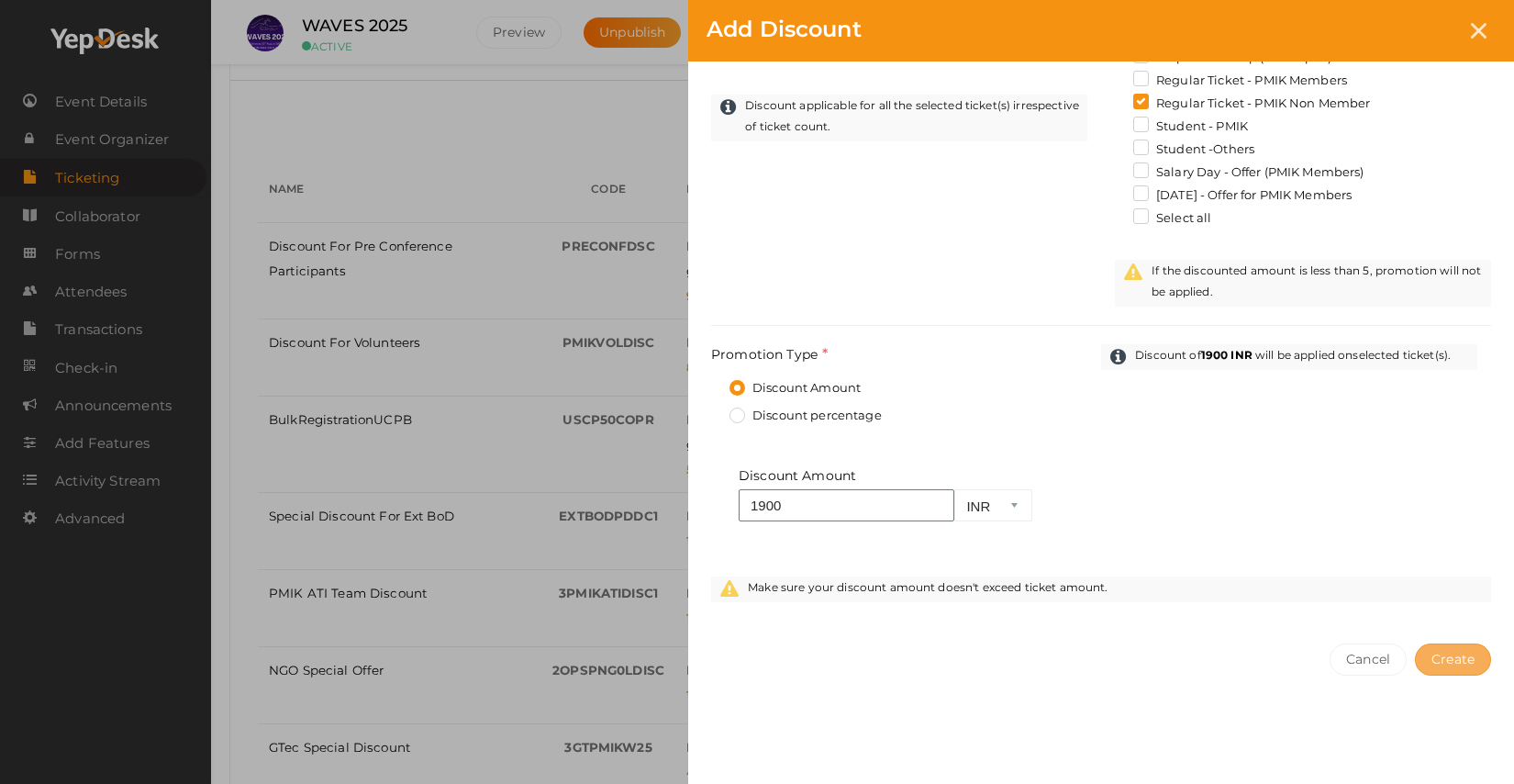
type input "Non-Member Group Discount"
click at [1466, 666] on span "Create" at bounding box center [1453, 659] width 43 height 17
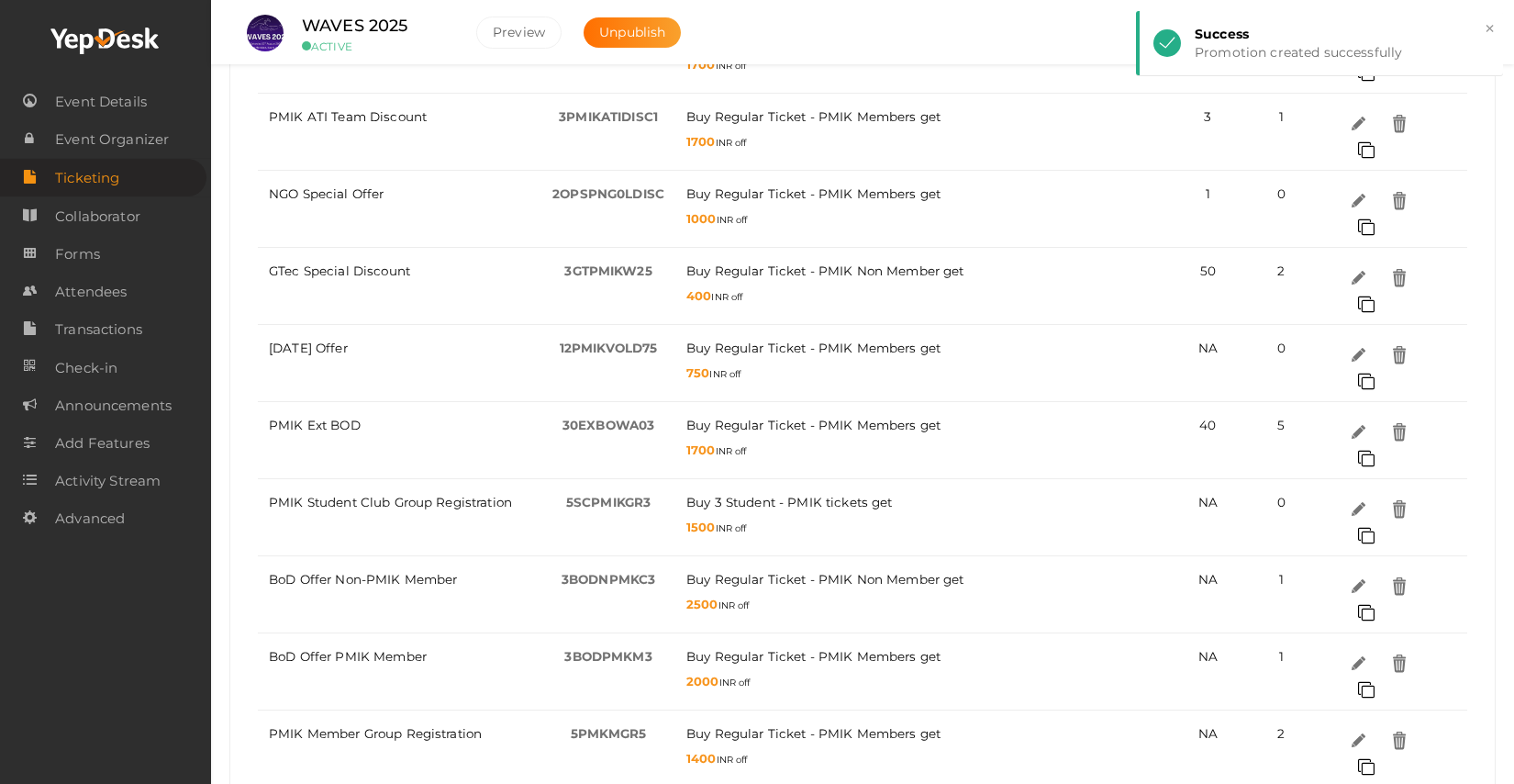
scroll to position [1138, 0]
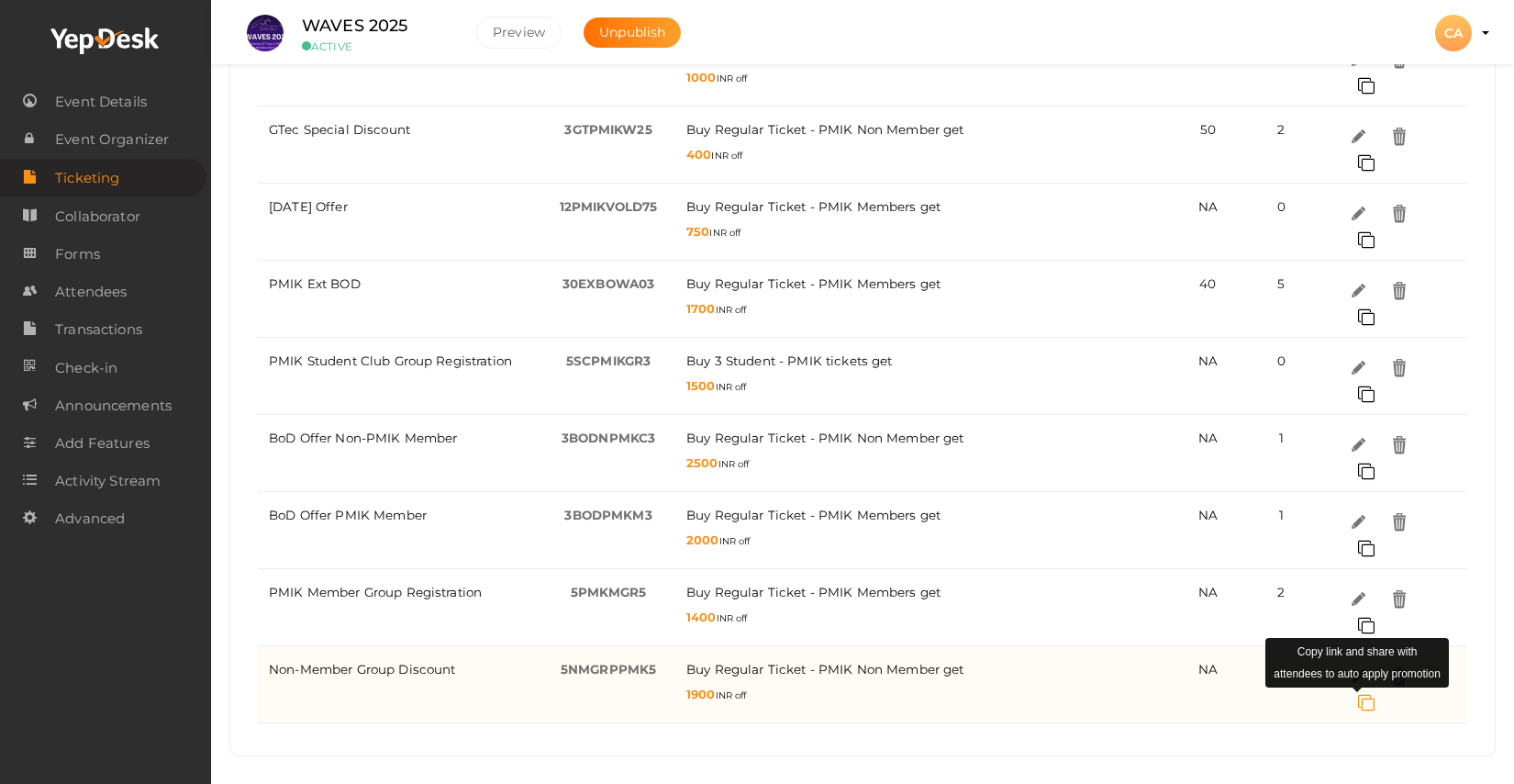
click at [1365, 702] on span at bounding box center [1357, 703] width 35 height 17
